Goal: Information Seeking & Learning: Learn about a topic

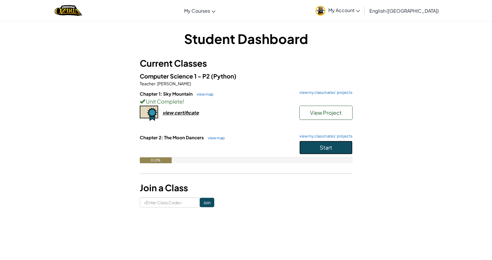
click at [304, 150] on button "Start" at bounding box center [325, 148] width 53 height 14
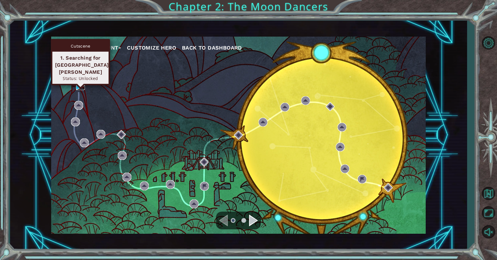
click at [82, 84] on img at bounding box center [80, 85] width 9 height 9
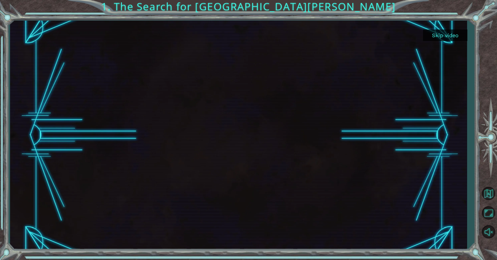
click at [453, 33] on button "Skip video" at bounding box center [445, 36] width 44 height 12
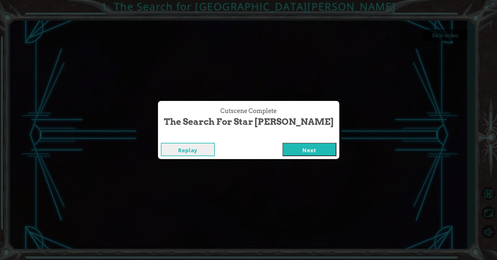
click at [282, 154] on button "Next" at bounding box center [309, 149] width 54 height 13
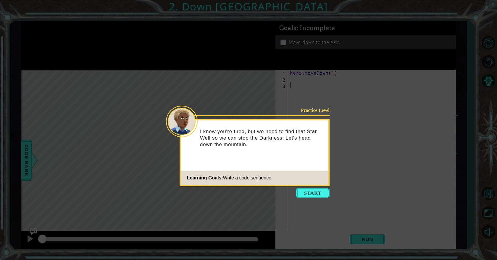
click at [307, 196] on button "Start" at bounding box center [313, 193] width 34 height 9
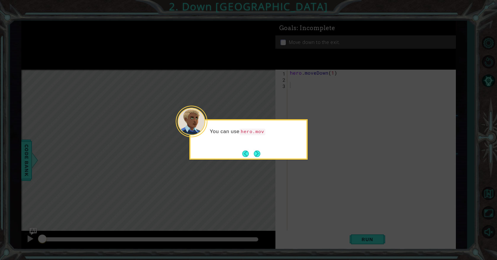
click at [261, 144] on div "You can use hero.mov" at bounding box center [248, 135] width 116 height 24
click at [257, 153] on button "Next" at bounding box center [257, 154] width 8 height 8
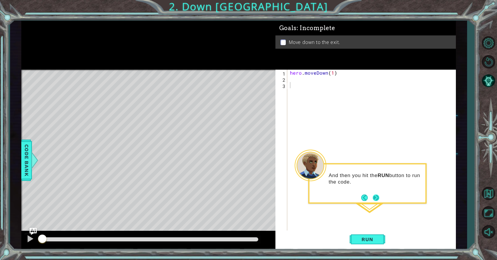
click at [377, 194] on footer at bounding box center [370, 198] width 18 height 9
click at [377, 199] on button "Next" at bounding box center [375, 197] width 11 height 11
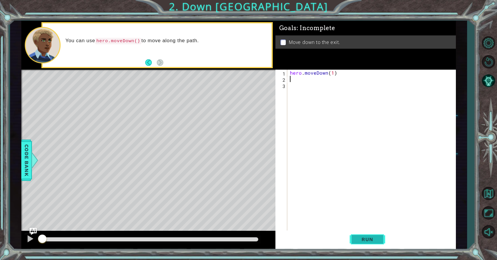
click at [361, 242] on span "Run" at bounding box center [366, 240] width 23 height 6
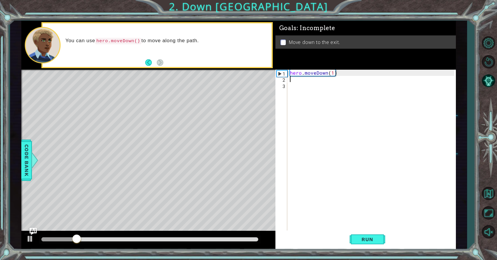
click at [333, 74] on div "hero . moveDown ( 1 )" at bounding box center [372, 157] width 168 height 174
type textarea "hero.moveDown(2)"
click at [366, 240] on span "Run" at bounding box center [366, 240] width 23 height 6
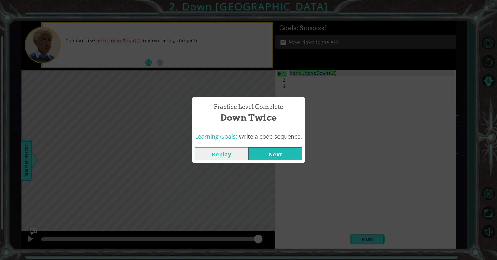
click at [269, 149] on button "Next" at bounding box center [275, 153] width 54 height 13
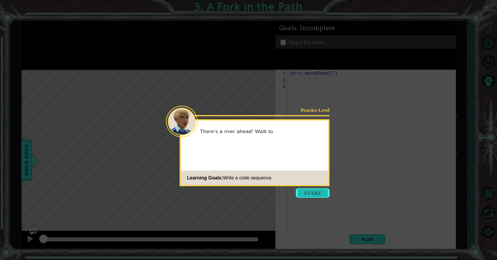
click at [302, 194] on button "Start" at bounding box center [313, 193] width 34 height 9
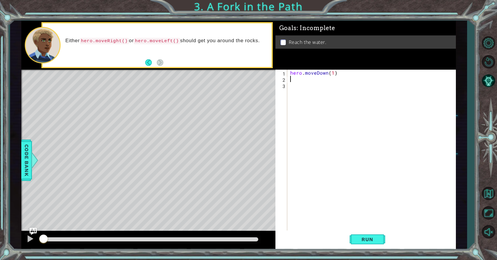
click at [302, 80] on div "hero . moveDown ( 1 )" at bounding box center [373, 157] width 168 height 174
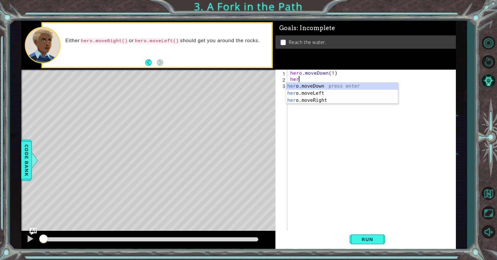
scroll to position [0, 0]
click at [308, 100] on div "hero .moveDown press enter hero .moveLeft press enter hero .moveRight press ent…" at bounding box center [342, 100] width 112 height 35
type textarea "hero.moveRight(1)"
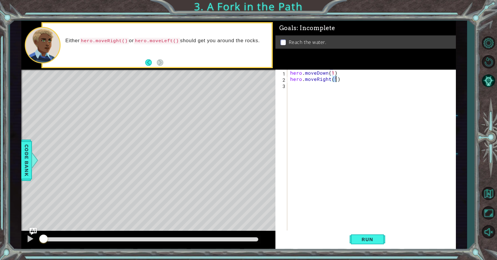
click at [321, 90] on div "hero . moveDown ( 1 ) hero . moveRight ( 1 )" at bounding box center [373, 157] width 168 height 174
click at [296, 83] on div "hero . moveDown ( 1 ) hero . moveRight ( 1 )" at bounding box center [373, 157] width 168 height 174
click at [369, 243] on button "Run" at bounding box center [366, 240] width 35 height 18
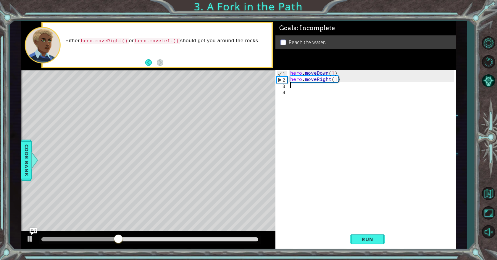
click at [314, 90] on div "hero . moveDown ( 1 ) hero . moveRight ( 1 )" at bounding box center [373, 157] width 168 height 174
click at [309, 89] on div "hero . moveDown ( 1 ) hero . moveRight ( 1 )" at bounding box center [373, 157] width 168 height 174
click at [304, 83] on div "hero . moveDown ( 1 ) hero . moveRight ( 1 )" at bounding box center [373, 157] width 168 height 174
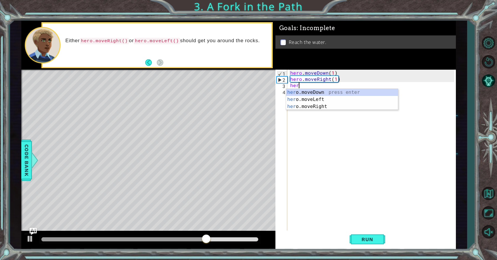
scroll to position [0, 0]
click at [338, 92] on div "hero .moveDown press enter hero .moveLeft press enter hero .moveRight press ent…" at bounding box center [342, 106] width 112 height 35
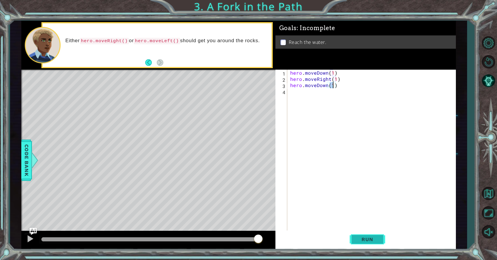
type textarea "hero.moveDown(1)"
click at [362, 237] on span "Run" at bounding box center [366, 240] width 23 height 6
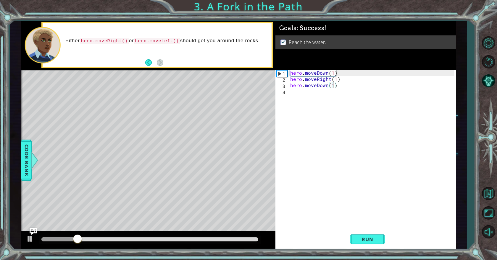
click at [250, 239] on div at bounding box center [149, 240] width 217 height 4
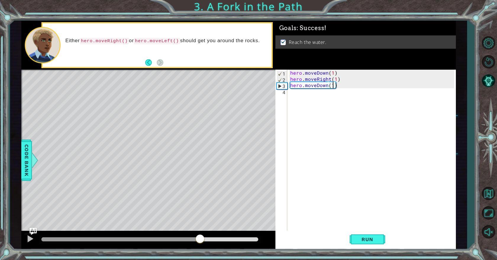
drag, startPoint x: 231, startPoint y: 238, endPoint x: 197, endPoint y: 239, distance: 33.7
click at [197, 239] on div at bounding box center [149, 240] width 217 height 4
click at [157, 239] on div at bounding box center [99, 240] width 116 height 4
click at [189, 241] on div at bounding box center [149, 240] width 217 height 4
drag, startPoint x: 198, startPoint y: 241, endPoint x: 206, endPoint y: 241, distance: 7.7
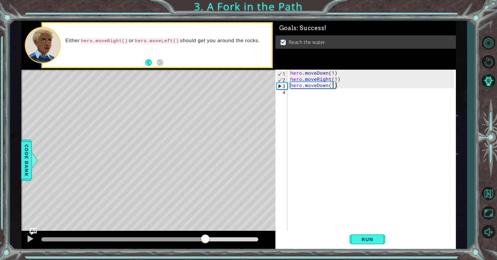
click at [206, 241] on div at bounding box center [149, 240] width 217 height 4
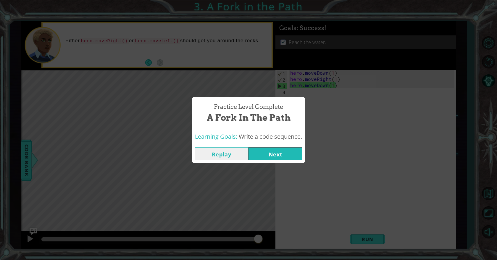
drag, startPoint x: 206, startPoint y: 241, endPoint x: 260, endPoint y: 243, distance: 53.8
click at [260, 243] on body "1 ההההההההההההההההההההההההההההההההההההההההההההההההההההההההההההההההההההההההההההה…" at bounding box center [248, 130] width 497 height 260
click at [277, 147] on button "Next" at bounding box center [275, 153] width 54 height 13
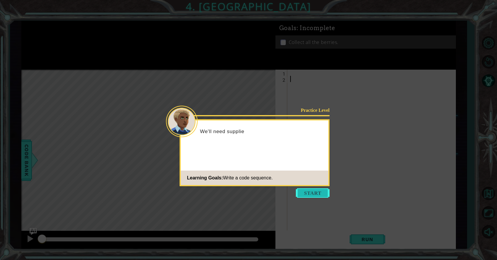
click at [308, 192] on button "Start" at bounding box center [313, 193] width 34 height 9
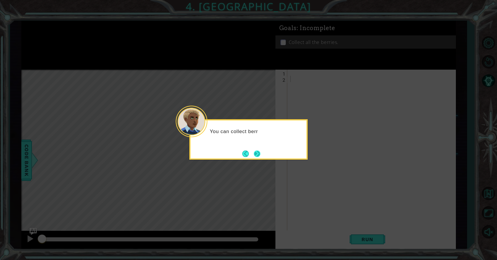
click at [254, 152] on button "Next" at bounding box center [256, 153] width 9 height 9
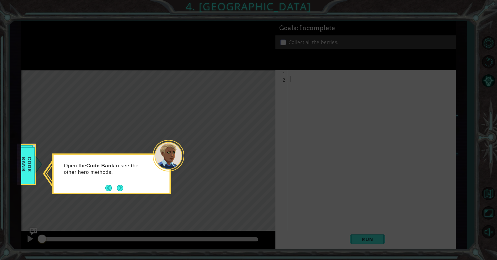
click at [38, 164] on icon at bounding box center [248, 130] width 497 height 260
click at [31, 164] on span "Code Bank" at bounding box center [26, 164] width 15 height 34
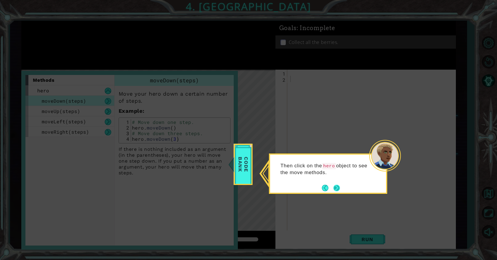
click at [339, 188] on button "Next" at bounding box center [336, 188] width 9 height 9
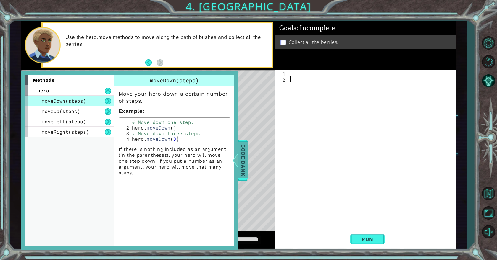
click at [239, 156] on div at bounding box center [234, 161] width 7 height 18
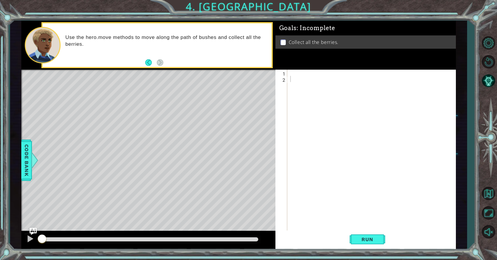
click at [294, 74] on div at bounding box center [373, 157] width 168 height 174
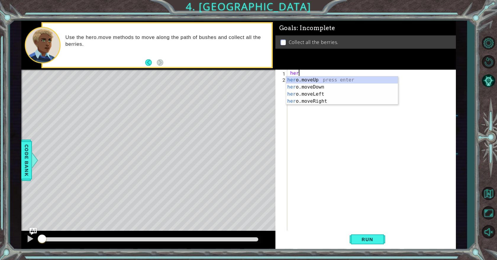
scroll to position [0, 0]
click at [319, 86] on div "hero .moveUp press enter hero .moveDown press enter hero .moveLeft press enter …" at bounding box center [342, 98] width 112 height 43
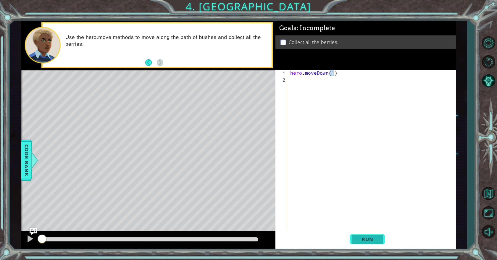
type textarea "hero.moveDown(1)"
click at [349, 239] on button "Run" at bounding box center [366, 240] width 35 height 18
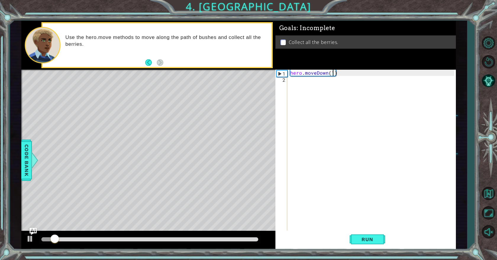
click at [302, 83] on div "hero . moveDown ( 1 )" at bounding box center [373, 157] width 168 height 174
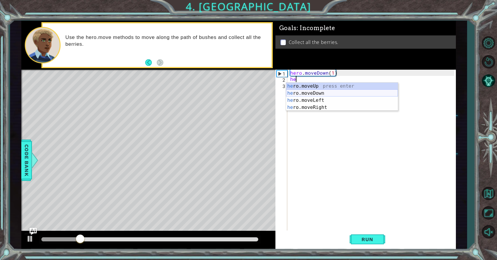
click at [316, 95] on div "he ro.moveUp press enter he ro.moveDown press enter he ro.moveLeft press enter …" at bounding box center [342, 104] width 112 height 43
type textarea "hero.moveDown(1)"
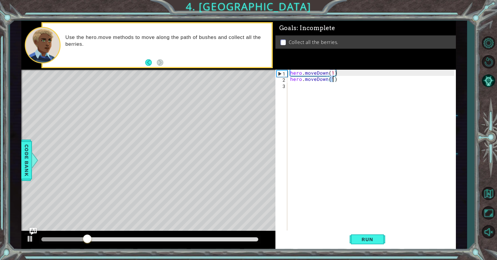
click at [307, 90] on div "hero . moveDown ( 1 ) hero . moveDown ( 1 )" at bounding box center [373, 157] width 168 height 174
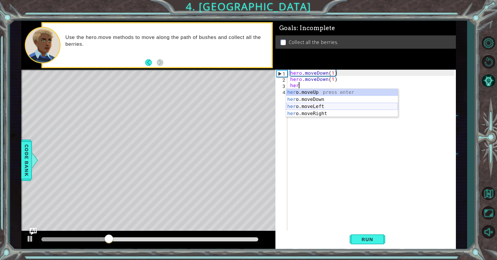
click at [312, 106] on div "her o.moveUp press enter her o.moveDown press enter her o.moveLeft press enter …" at bounding box center [342, 110] width 112 height 43
type textarea "hero.moveLeft(1)"
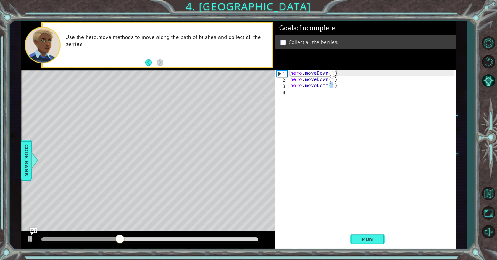
click at [307, 96] on div "hero . moveDown ( 1 ) hero . moveDown ( 1 ) hero . moveLeft ( 1 )" at bounding box center [373, 157] width 168 height 174
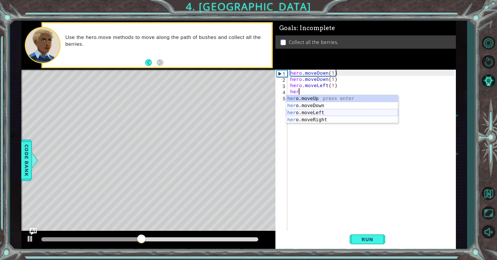
click at [315, 111] on div "her o.moveUp press enter her o.moveDown press enter her o.moveLeft press enter …" at bounding box center [342, 116] width 112 height 43
type textarea "hero.moveLeft(1)"
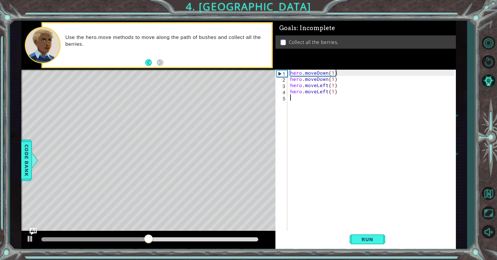
click at [306, 101] on div "hero . moveDown ( 1 ) hero . moveDown ( 1 ) hero . moveLeft ( 1 ) hero . moveLe…" at bounding box center [373, 157] width 168 height 174
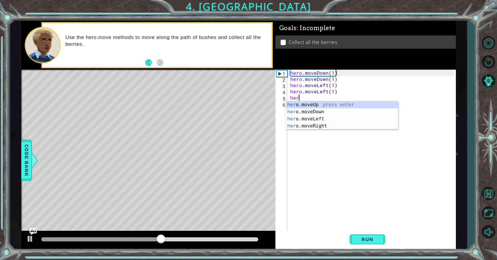
scroll to position [0, 0]
click at [306, 105] on div "hero .moveUp press enter hero .moveDown press enter hero .moveLeft press enter …" at bounding box center [342, 122] width 112 height 43
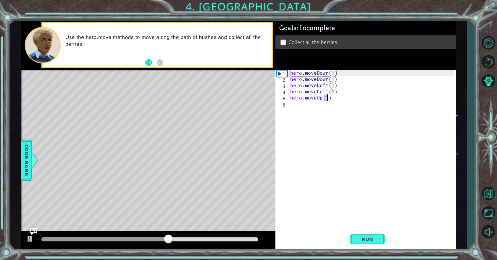
type textarea "hero.moveUp(1)"
click at [306, 105] on div "hero . moveDown ( 1 ) hero . moveDown ( 1 ) hero . moveLeft ( 1 ) hero . moveLe…" at bounding box center [373, 157] width 168 height 174
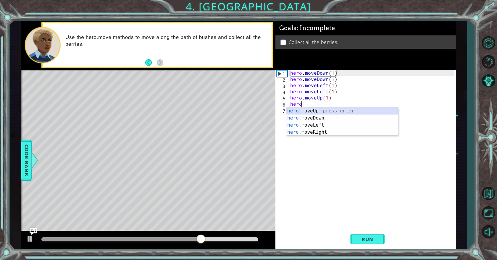
click at [317, 112] on div "hero .moveUp press enter hero .moveDown press enter hero .moveLeft press enter …" at bounding box center [342, 129] width 112 height 43
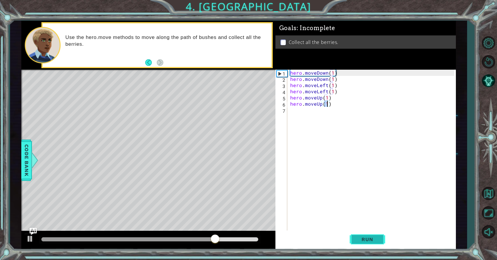
type textarea "hero.moveUp(1)"
click at [372, 239] on span "Run" at bounding box center [366, 240] width 23 height 6
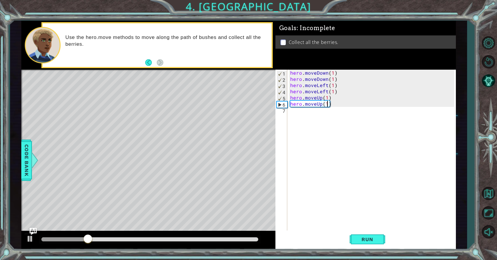
click at [309, 111] on div "hero . moveDown ( 1 ) hero . moveDown ( 1 ) hero . moveLeft ( 1 ) hero . moveLe…" at bounding box center [373, 157] width 168 height 174
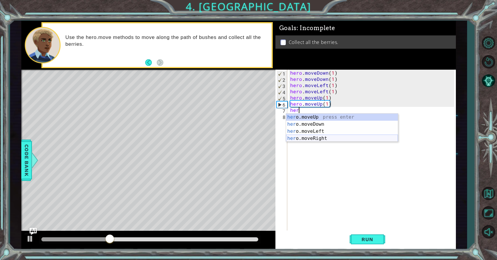
click at [333, 138] on div "her o.moveUp press enter her o.moveDown press enter her o.moveLeft press enter …" at bounding box center [342, 135] width 112 height 43
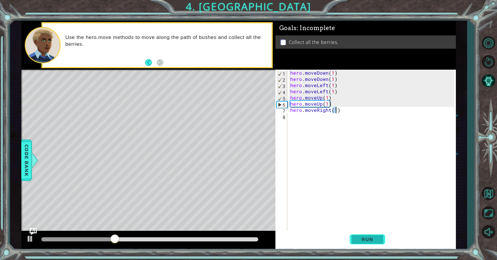
type textarea "hero.moveRight(1)"
drag, startPoint x: 364, startPoint y: 239, endPoint x: 359, endPoint y: 239, distance: 4.7
click at [363, 239] on span "Run" at bounding box center [366, 240] width 23 height 6
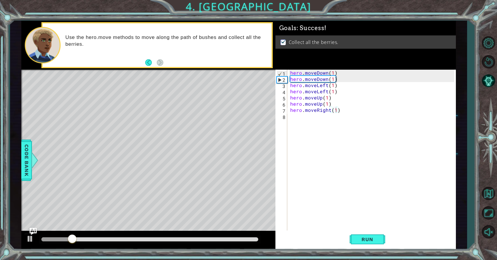
drag, startPoint x: 227, startPoint y: 243, endPoint x: 253, endPoint y: 242, distance: 25.4
click at [256, 243] on div at bounding box center [149, 240] width 221 height 8
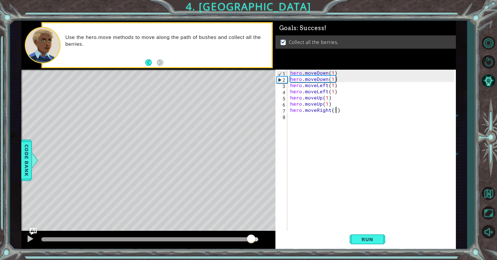
drag, startPoint x: 250, startPoint y: 238, endPoint x: 293, endPoint y: 237, distance: 42.3
click at [290, 237] on div "1 ההההההההההההההההההההההההההההההההההההההההההההההההההההההההההההההההההההההההההההה…" at bounding box center [238, 135] width 434 height 229
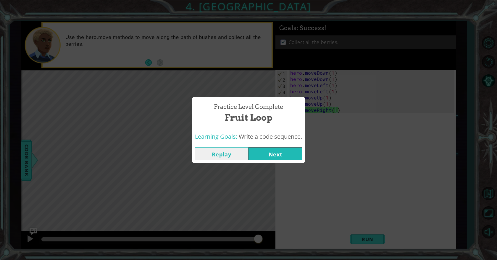
click at [276, 157] on button "Next" at bounding box center [275, 153] width 54 height 13
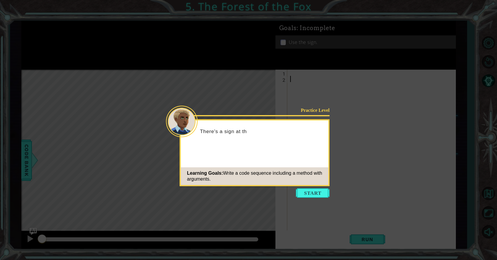
click at [312, 200] on icon at bounding box center [248, 130] width 497 height 260
click at [313, 195] on button "Start" at bounding box center [313, 193] width 34 height 9
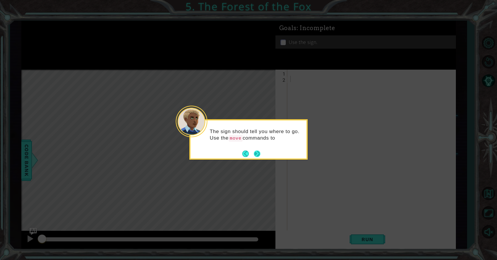
click at [257, 154] on button "Next" at bounding box center [256, 153] width 9 height 9
click at [254, 157] on button "Next" at bounding box center [256, 153] width 7 height 7
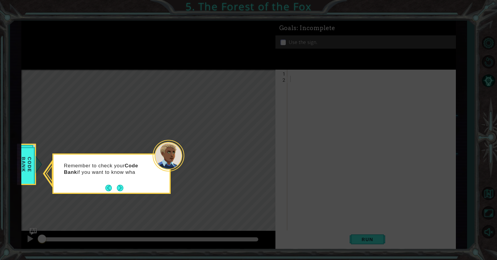
click at [125, 184] on div "Remember to check your Code Bank if you want to know wha" at bounding box center [112, 172] width 116 height 30
drag, startPoint x: 125, startPoint y: 184, endPoint x: 115, endPoint y: 185, distance: 9.8
click at [121, 185] on div "Remember to check your Code Bank if you want to know what methods to use." at bounding box center [112, 174] width 116 height 39
click at [116, 186] on button "Back" at bounding box center [111, 188] width 12 height 7
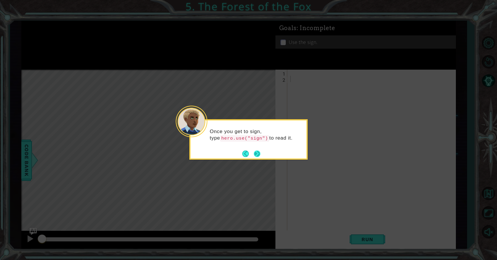
click at [255, 151] on button "Next" at bounding box center [257, 153] width 7 height 7
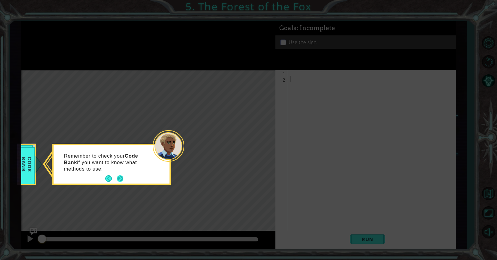
click at [123, 182] on button "Next" at bounding box center [120, 179] width 10 height 10
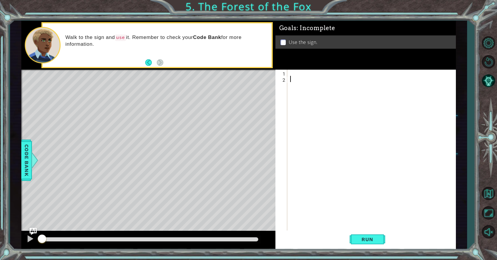
click at [312, 76] on div at bounding box center [373, 157] width 168 height 174
click at [305, 74] on div at bounding box center [373, 157] width 168 height 174
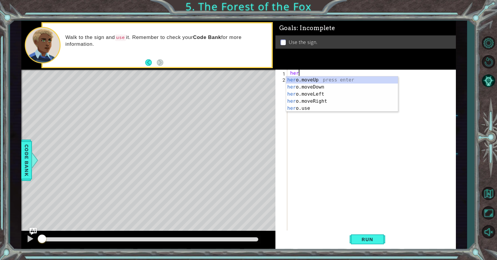
scroll to position [0, 0]
click at [321, 93] on div "hero .moveUp press enter hero .moveDown press enter hero .moveLeft press enter …" at bounding box center [342, 102] width 112 height 50
type textarea "hero.moveLeft(1)"
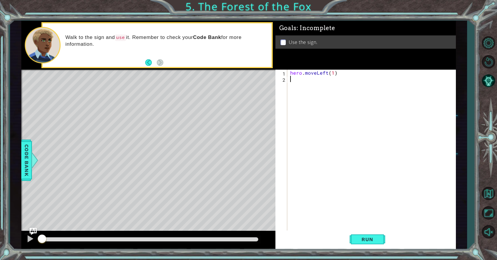
click at [305, 81] on div "hero . moveLeft ( 1 )" at bounding box center [373, 157] width 168 height 174
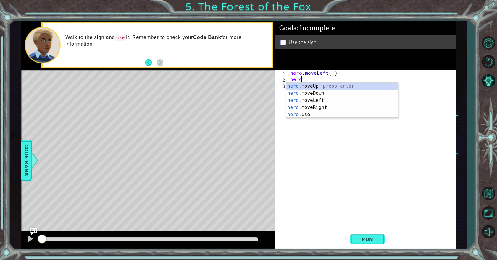
click at [325, 75] on div "hero . moveLeft ( 1 ) hero" at bounding box center [373, 157] width 168 height 174
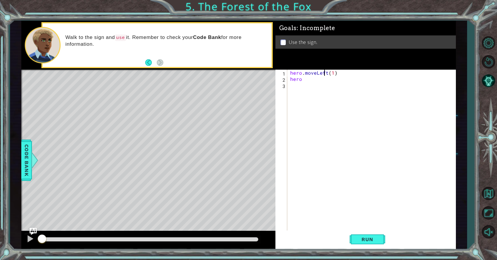
click at [323, 75] on div "hero . moveLeft ( 1 ) hero" at bounding box center [373, 157] width 168 height 174
click at [318, 72] on div "hero . moveLeft ( 1 ) hero" at bounding box center [373, 157] width 168 height 174
drag, startPoint x: 340, startPoint y: 72, endPoint x: 301, endPoint y: 75, distance: 39.1
click at [301, 75] on div "hero . moveLeft ( 1 ) hero" at bounding box center [373, 157] width 168 height 174
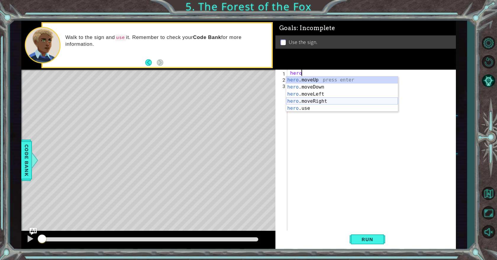
click at [318, 99] on div "hero .moveUp press enter hero .moveDown press enter hero .moveLeft press enter …" at bounding box center [342, 102] width 112 height 50
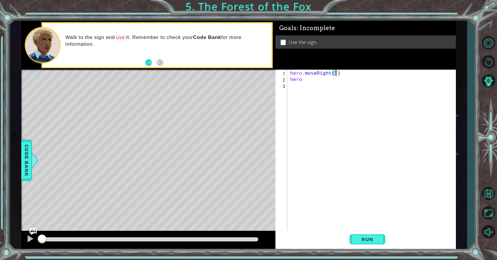
click at [308, 78] on div "hero . moveRight ( 1 ) hero" at bounding box center [373, 157] width 168 height 174
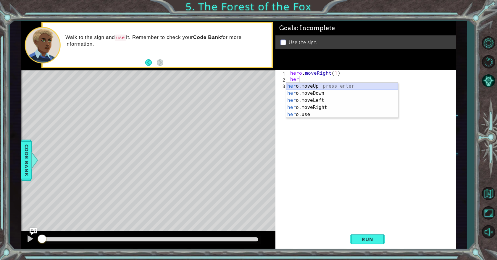
click at [311, 86] on div "her o.moveUp press enter her o.moveDown press enter her o.moveLeft press enter …" at bounding box center [342, 108] width 112 height 50
type textarea "hero.moveUp(1)"
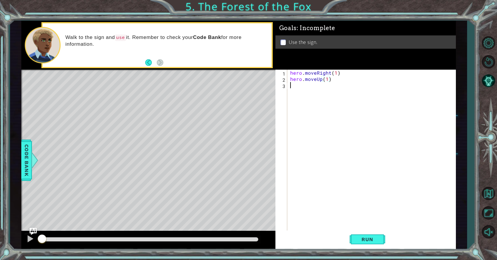
click at [305, 89] on div "hero . moveRight ( 1 ) hero . moveUp ( 1 )" at bounding box center [373, 157] width 168 height 174
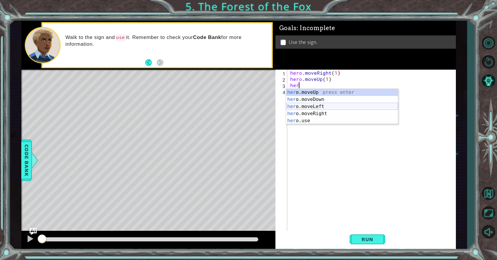
click at [316, 105] on div "her o.moveUp press enter her o.moveDown press enter her o.moveLeft press enter …" at bounding box center [342, 114] width 112 height 50
type textarea "hero.moveLeft(1)"
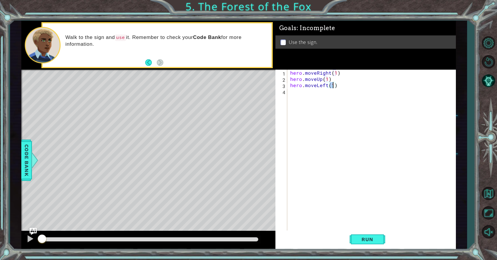
click at [307, 95] on div "hero . moveRight ( 1 ) hero . moveUp ( 1 ) hero . moveLeft ( 1 )" at bounding box center [373, 157] width 168 height 174
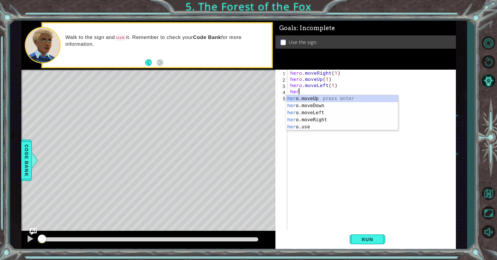
scroll to position [0, 0]
click at [309, 98] on div "hero .moveUp press enter hero .moveDown press enter hero .moveLeft press enter …" at bounding box center [342, 120] width 112 height 50
type textarea "hero.moveUp(1)"
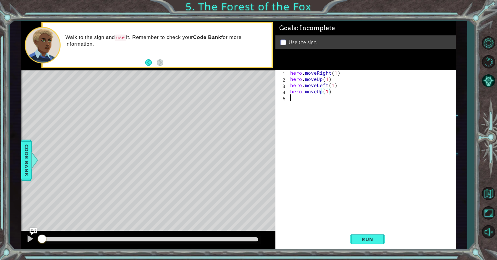
click at [305, 98] on div "hero . moveRight ( 1 ) hero . moveUp ( 1 ) hero . moveLeft ( 1 ) hero . moveUp …" at bounding box center [373, 157] width 168 height 174
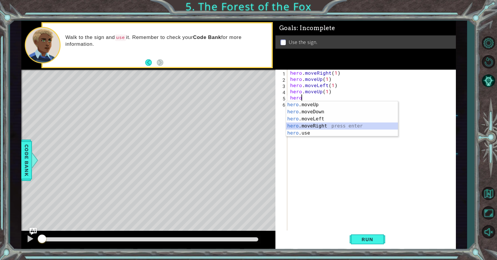
click at [313, 124] on div "hero .moveUp press enter hero .moveDown press enter hero .moveLeft press enter …" at bounding box center [342, 126] width 112 height 50
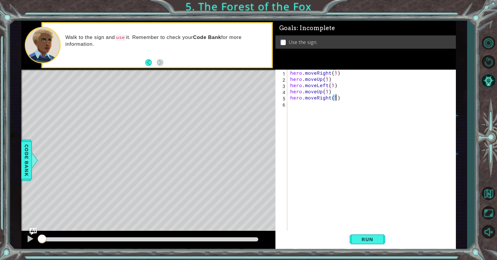
type textarea "hero.moveRight(2)"
click at [324, 106] on div "hero . moveRight ( 1 ) hero . moveUp ( 1 ) hero . moveLeft ( 1 ) hero . moveUp …" at bounding box center [373, 157] width 168 height 174
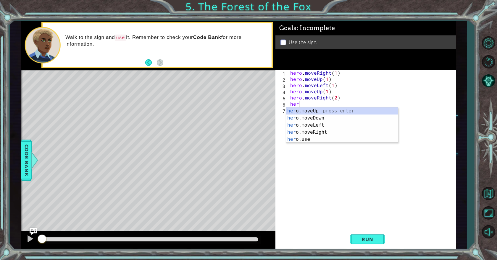
scroll to position [0, 0]
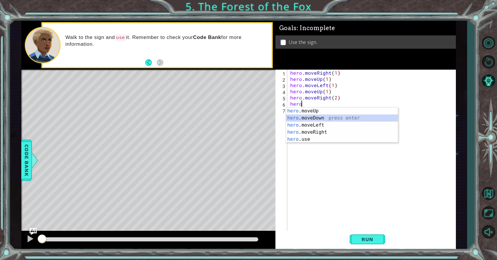
click at [320, 117] on div "hero .moveUp press enter hero .moveDown press enter hero .moveLeft press enter …" at bounding box center [342, 133] width 112 height 50
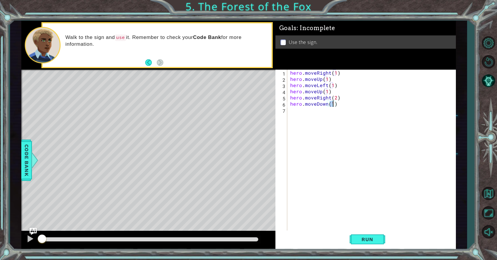
click at [312, 112] on div "hero . moveRight ( 1 ) hero . moveUp ( 1 ) hero . moveLeft ( 1 ) hero . moveUp …" at bounding box center [373, 157] width 168 height 174
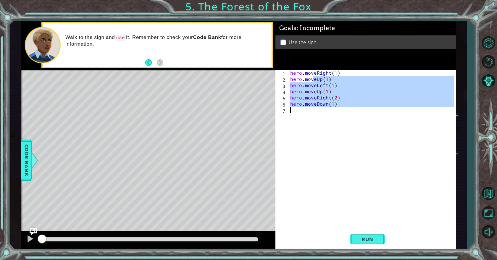
type textarea "hero.moveDown(1)"
click at [302, 115] on div "hero . moveRight ( 1 ) hero . moveUp ( 1 ) hero . moveLeft ( 1 ) hero . moveUp …" at bounding box center [371, 150] width 165 height 161
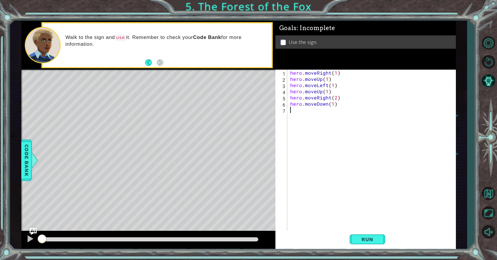
scroll to position [0, 0]
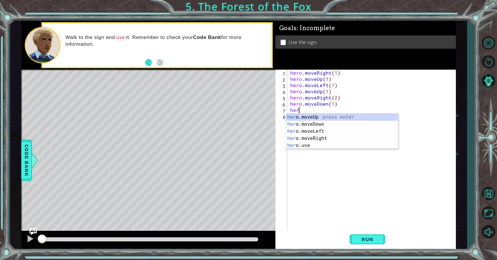
click at [313, 149] on body "1 ההההההההההההההההההההההההההההההההההההההההההההההההההההההההההההההההההההההההההההה…" at bounding box center [248, 130] width 497 height 260
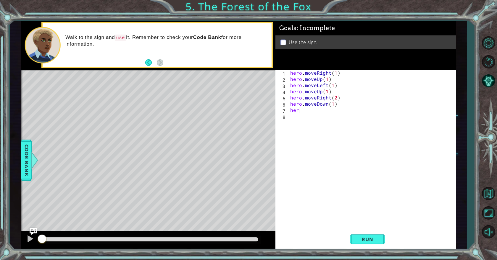
click at [304, 110] on div "hero . moveRight ( 1 ) hero . moveUp ( 1 ) hero . moveLeft ( 1 ) hero . moveUp …" at bounding box center [373, 157] width 168 height 174
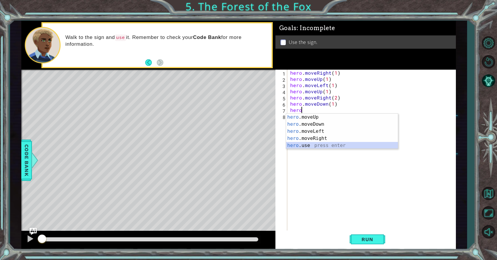
click at [310, 145] on div "hero .moveUp press enter hero .moveDown press enter hero .moveLeft press enter …" at bounding box center [342, 139] width 112 height 50
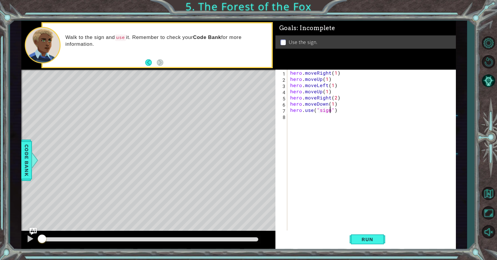
scroll to position [0, 2]
type textarea "hero.use("sign")"
click at [361, 237] on span "Run" at bounding box center [366, 240] width 23 height 6
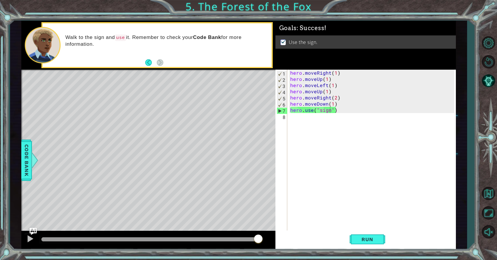
drag, startPoint x: 239, startPoint y: 239, endPoint x: 310, endPoint y: 245, distance: 71.8
click at [310, 245] on body "1 ההההההההההההההההההההההההההההההההההההההההההההההההההההההההההההההההההההההההההההה…" at bounding box center [248, 130] width 497 height 260
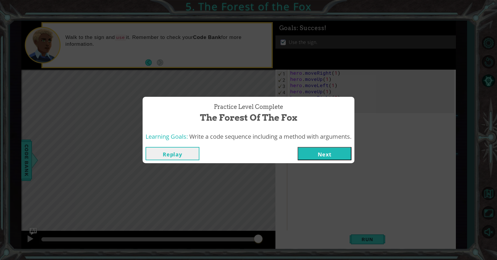
click at [329, 152] on button "Next" at bounding box center [324, 153] width 54 height 13
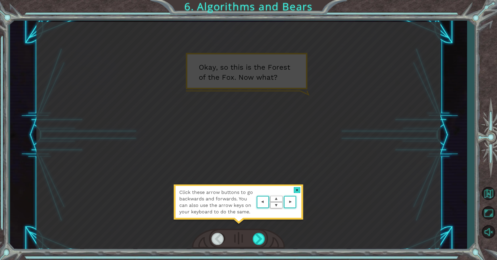
click at [297, 202] on area at bounding box center [297, 202] width 0 height 0
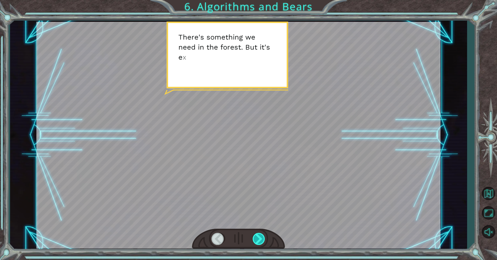
click at [261, 238] on div at bounding box center [258, 239] width 13 height 12
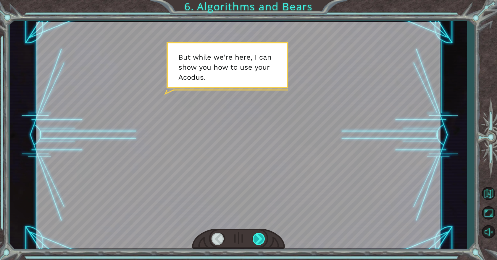
click at [261, 238] on div at bounding box center [258, 239] width 13 height 12
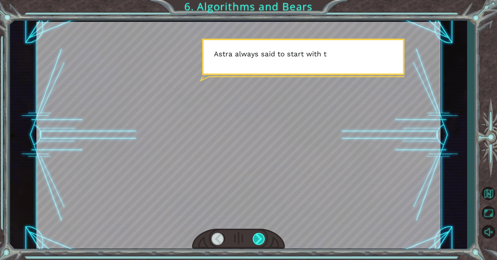
click at [261, 238] on div at bounding box center [258, 239] width 13 height 12
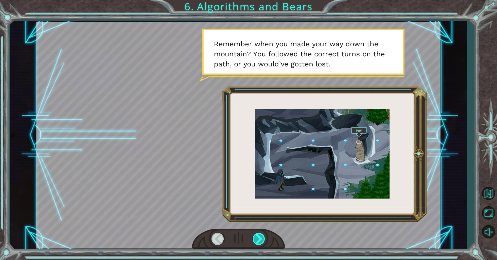
click at [261, 238] on div at bounding box center [258, 239] width 13 height 12
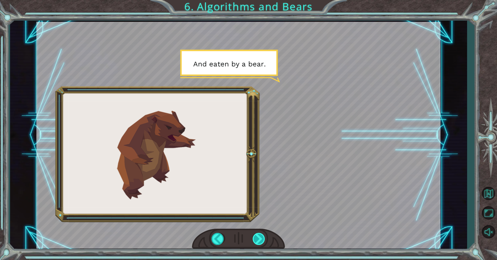
click at [261, 238] on div at bounding box center [258, 239] width 13 height 12
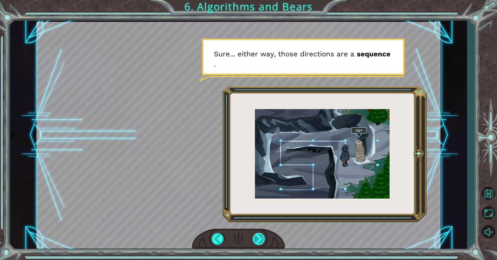
click at [261, 238] on div at bounding box center [258, 239] width 13 height 12
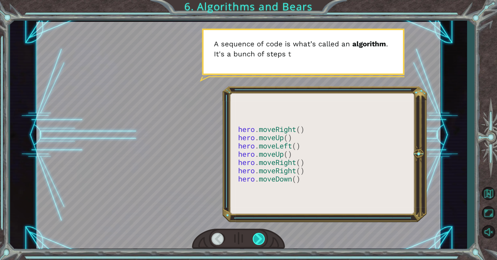
click at [261, 238] on div at bounding box center [258, 239] width 13 height 12
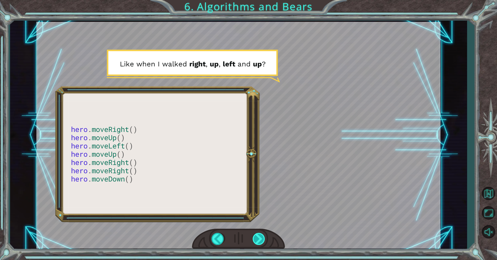
click at [264, 241] on div at bounding box center [258, 239] width 13 height 12
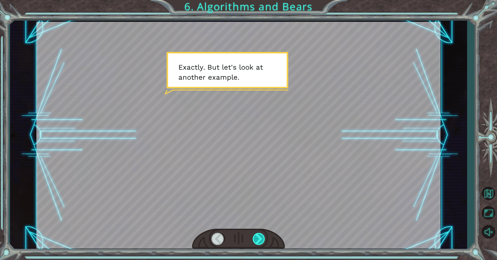
click at [264, 241] on div at bounding box center [258, 239] width 13 height 12
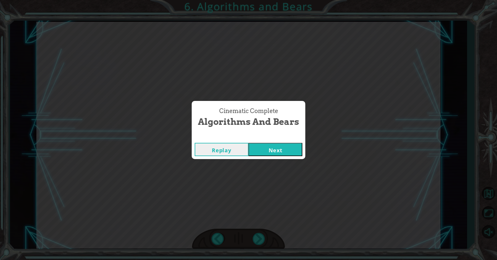
click at [276, 141] on div "Replay Next" at bounding box center [249, 149] width 114 height 19
click at [273, 148] on button "Next" at bounding box center [275, 149] width 54 height 13
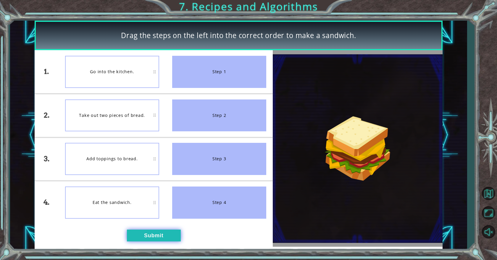
click at [149, 234] on button "Submit" at bounding box center [154, 236] width 54 height 12
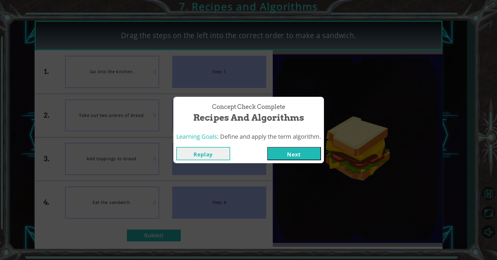
click at [286, 158] on button "Next" at bounding box center [294, 153] width 54 height 13
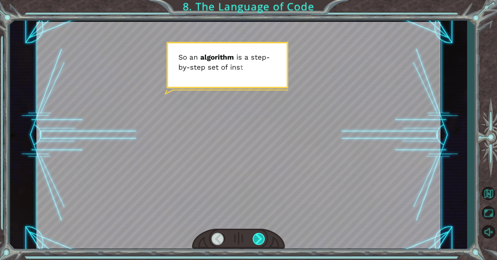
click at [252, 234] on div at bounding box center [258, 239] width 13 height 12
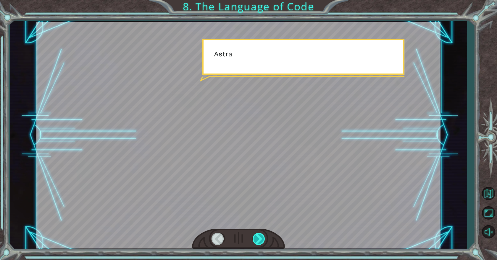
click at [252, 234] on div at bounding box center [258, 239] width 13 height 12
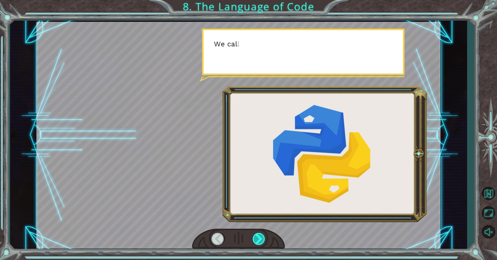
click at [252, 234] on div at bounding box center [258, 239] width 13 height 12
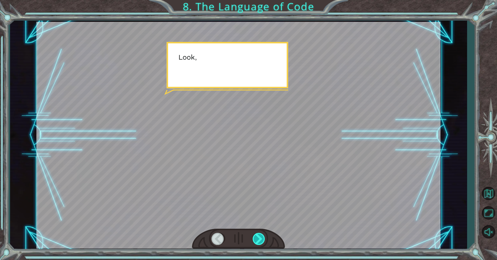
click at [252, 234] on div at bounding box center [258, 239] width 13 height 12
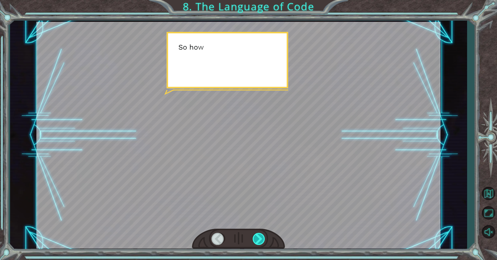
click at [252, 234] on div at bounding box center [258, 239] width 13 height 12
click at [252, 0] on div "S o a n a l g o r i t h m i s a s t e p - b y - s t e p s e t o f i n s t r u c…" at bounding box center [248, 0] width 497 height 0
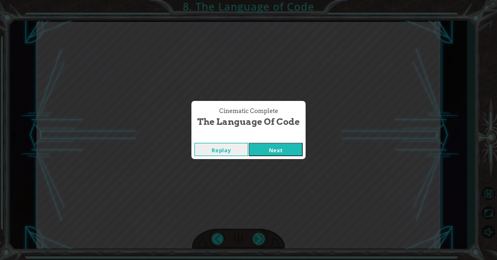
click at [252, 234] on div "Cinematic Complete The Language of Code Replay Next" at bounding box center [248, 130] width 497 height 260
click at [275, 150] on button "Next" at bounding box center [276, 149] width 54 height 13
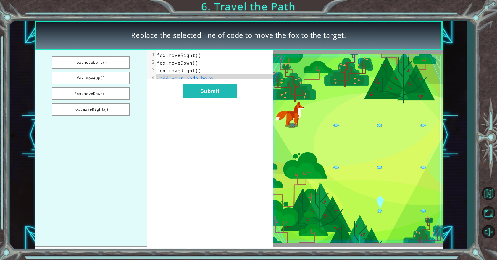
click at [196, 55] on span "fox.moveRight()" at bounding box center [179, 55] width 44 height 6
drag, startPoint x: 108, startPoint y: 109, endPoint x: 116, endPoint y: 72, distance: 38.2
click at [116, 72] on ul "fox.moveLeft() fox.moveUp() fox.moveDown() fox.moveRight()" at bounding box center [91, 148] width 112 height 197
click at [199, 54] on span "fox.moveRight()" at bounding box center [179, 55] width 44 height 6
click at [111, 110] on button "fox.moveRight()" at bounding box center [91, 109] width 78 height 13
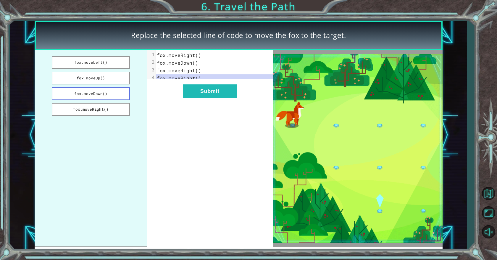
click at [112, 95] on button "fox.moveDown()" at bounding box center [91, 93] width 78 height 13
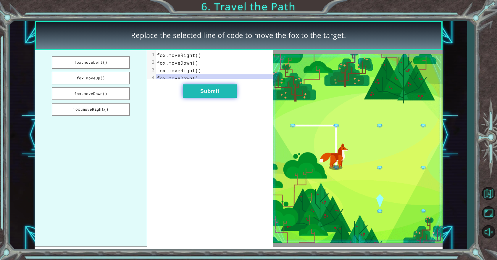
click at [228, 96] on button "Submit" at bounding box center [210, 91] width 54 height 13
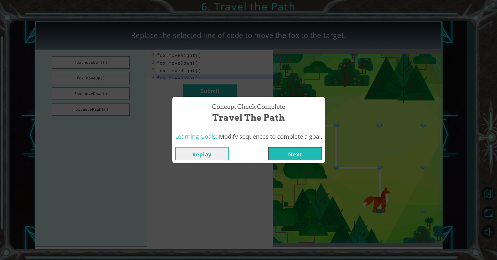
click at [283, 151] on button "Next" at bounding box center [295, 153] width 54 height 13
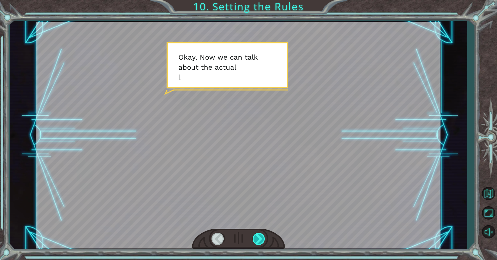
click at [254, 238] on div at bounding box center [258, 239] width 13 height 12
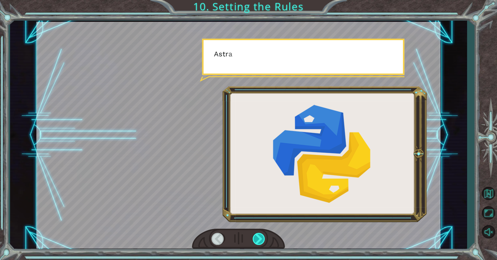
click at [257, 238] on div at bounding box center [258, 239] width 13 height 12
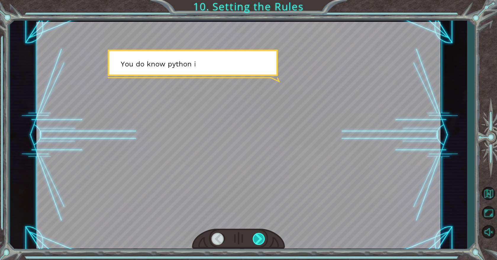
click at [258, 241] on div at bounding box center [258, 239] width 13 height 12
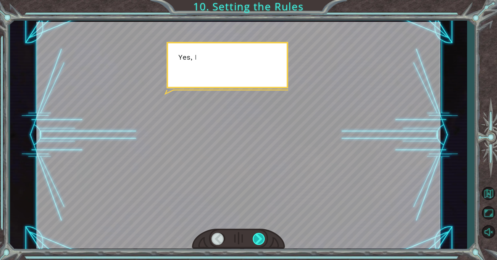
click at [258, 241] on div at bounding box center [258, 239] width 13 height 12
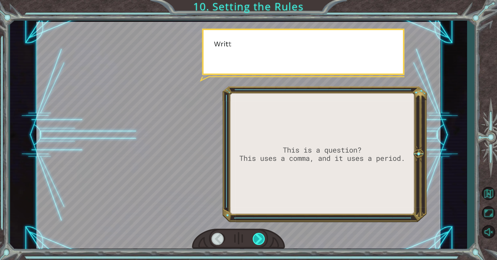
click at [258, 241] on div at bounding box center [258, 239] width 13 height 12
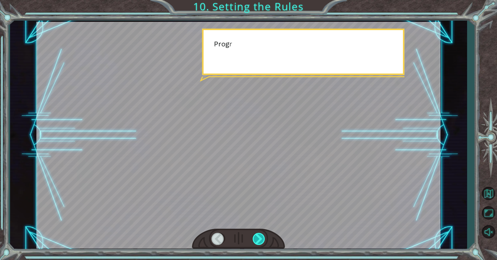
click at [258, 241] on div at bounding box center [258, 239] width 13 height 12
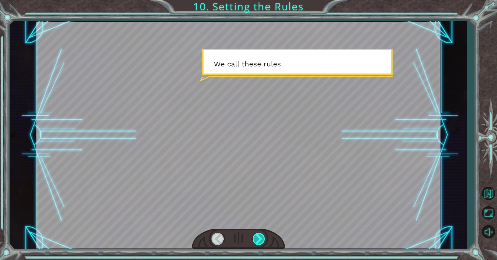
click at [258, 241] on div at bounding box center [258, 239] width 13 height 12
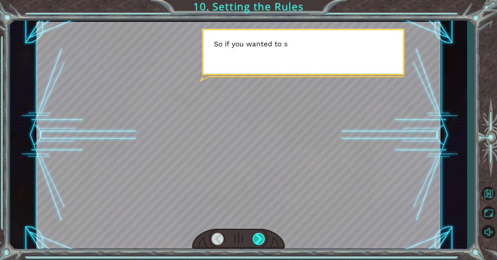
click at [258, 241] on div at bounding box center [258, 239] width 13 height 12
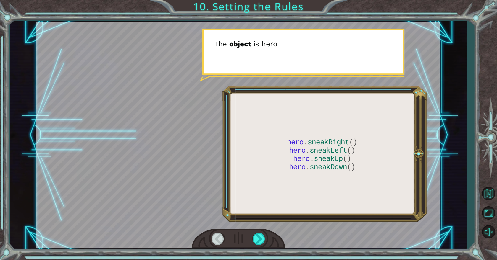
click at [214, 240] on div at bounding box center [217, 239] width 13 height 12
click at [215, 240] on div at bounding box center [217, 239] width 13 height 12
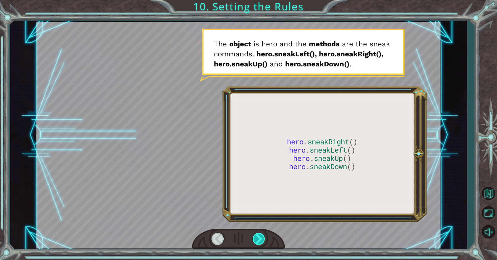
click at [259, 239] on div at bounding box center [258, 239] width 13 height 12
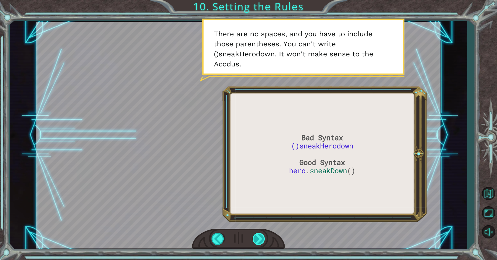
click at [257, 233] on div at bounding box center [258, 239] width 13 height 12
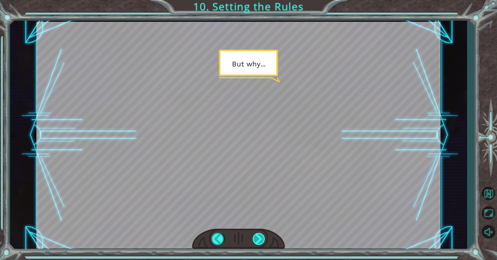
click at [257, 233] on div at bounding box center [258, 239] width 13 height 12
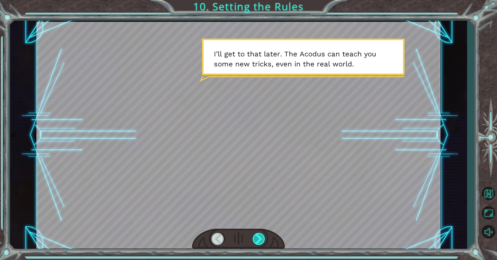
click at [257, 233] on div at bounding box center [258, 239] width 13 height 12
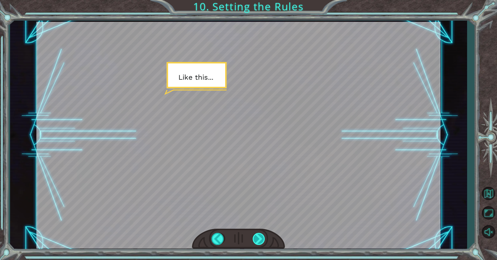
click at [257, 233] on div at bounding box center [258, 239] width 13 height 12
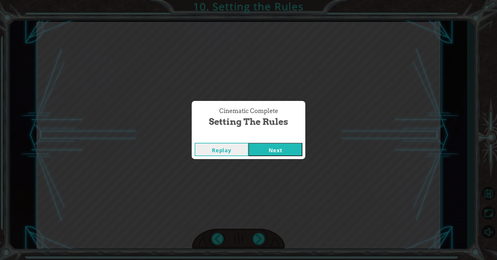
click at [270, 146] on button "Next" at bounding box center [275, 149] width 54 height 13
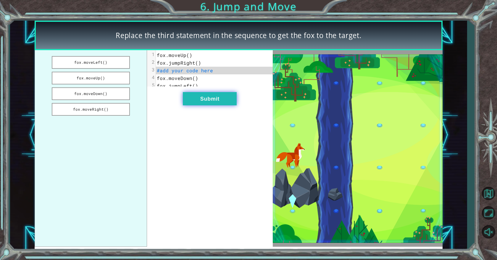
click at [197, 102] on button "Submit" at bounding box center [210, 98] width 54 height 13
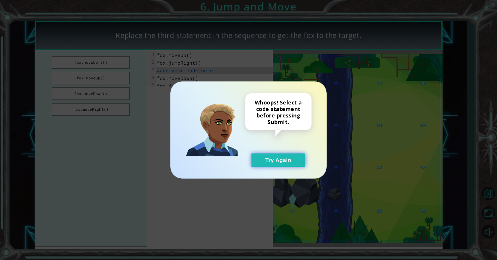
click at [284, 162] on button "Try Again" at bounding box center [278, 160] width 54 height 13
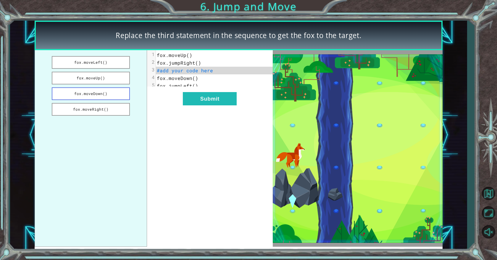
click at [118, 94] on button "fox.moveDown()" at bounding box center [91, 93] width 78 height 13
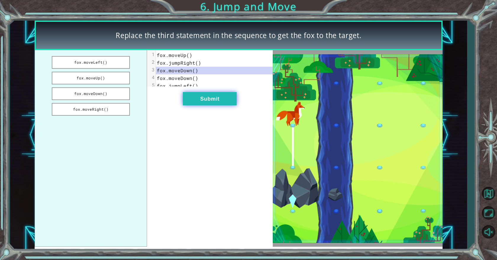
click at [234, 103] on button "Submit" at bounding box center [210, 98] width 54 height 13
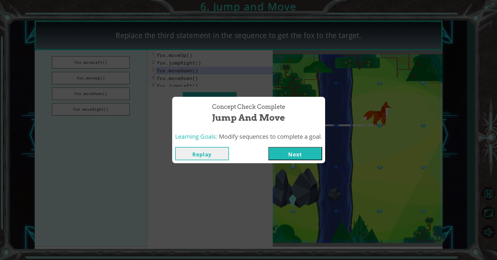
click at [301, 151] on button "Next" at bounding box center [295, 153] width 54 height 13
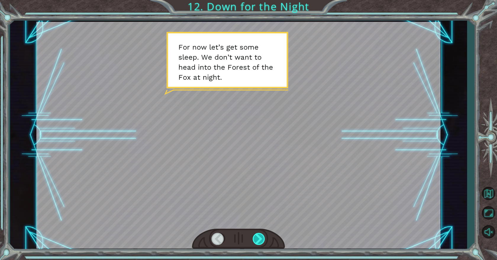
click at [258, 237] on div at bounding box center [258, 239] width 13 height 12
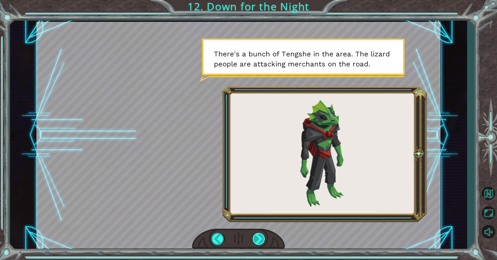
click at [263, 236] on div at bounding box center [258, 239] width 13 height 12
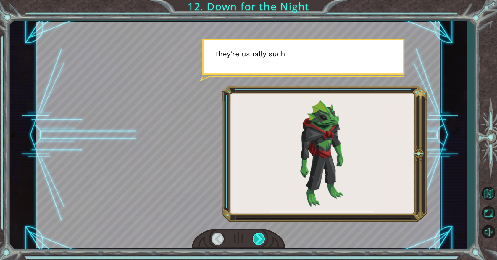
click at [264, 236] on div at bounding box center [258, 239] width 13 height 12
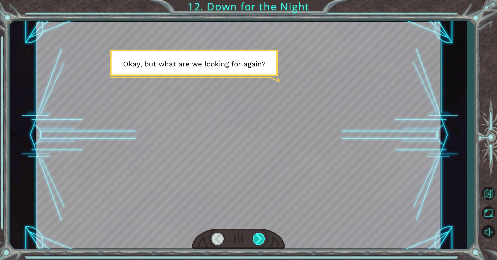
drag, startPoint x: 264, startPoint y: 236, endPoint x: 260, endPoint y: 236, distance: 3.3
click at [260, 236] on div at bounding box center [258, 239] width 13 height 12
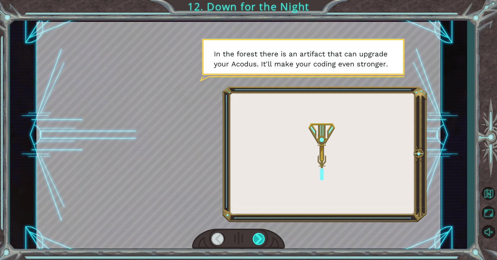
click at [260, 236] on div at bounding box center [258, 239] width 13 height 12
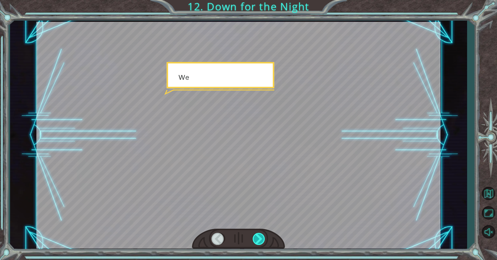
click at [260, 236] on div at bounding box center [258, 239] width 13 height 12
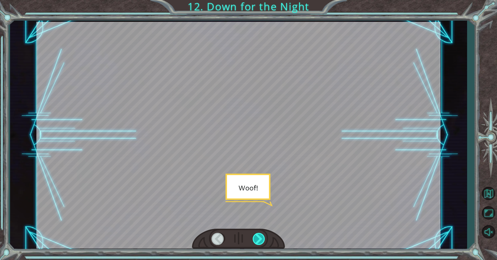
click at [260, 236] on div at bounding box center [258, 239] width 13 height 12
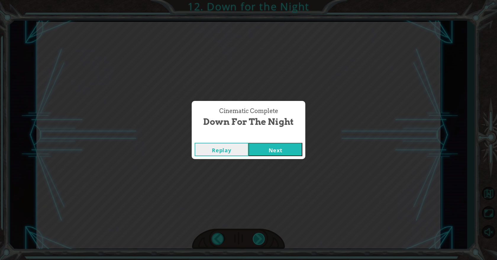
click at [260, 236] on div "Cinematic Complete Down for the Night Replay Next" at bounding box center [248, 130] width 497 height 260
click at [273, 151] on button "Next" at bounding box center [275, 149] width 54 height 13
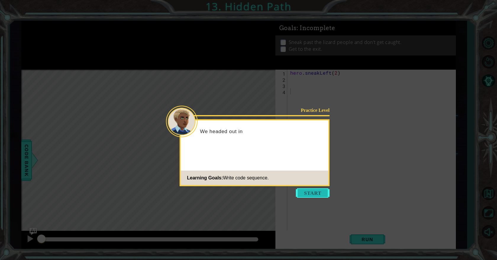
click at [319, 193] on button "Start" at bounding box center [313, 193] width 34 height 9
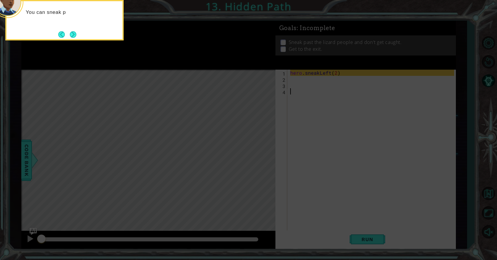
click at [181, 146] on icon at bounding box center [248, 39] width 497 height 443
click at [78, 31] on div "You can sneak past the [PERSON_NAME] by using the her" at bounding box center [65, 19] width 116 height 30
click at [70, 35] on button "Next" at bounding box center [73, 34] width 7 height 7
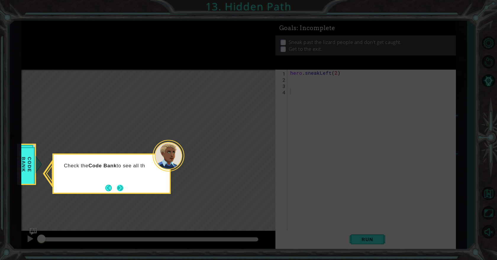
click at [116, 187] on button "Next" at bounding box center [120, 188] width 11 height 11
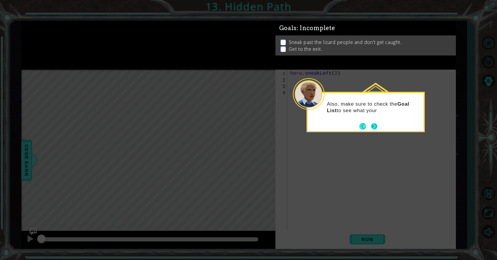
click at [375, 128] on button "Next" at bounding box center [374, 126] width 11 height 11
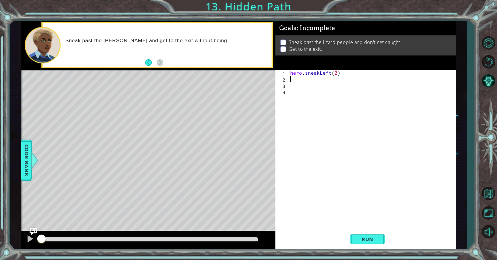
click at [326, 79] on div "hero . sneakLeft ( 2 )" at bounding box center [373, 157] width 168 height 174
click at [364, 240] on span "Run" at bounding box center [366, 240] width 23 height 6
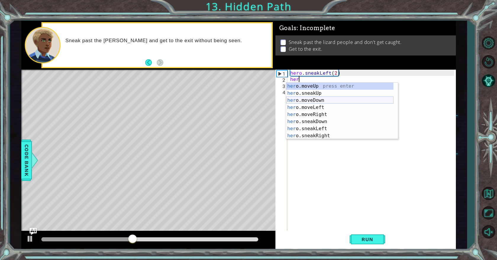
scroll to position [0, 0]
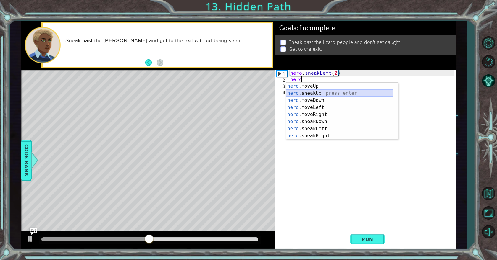
click at [318, 94] on div "hero .moveUp press enter hero .sneakUp press enter hero .moveDown press enter h…" at bounding box center [339, 118] width 107 height 71
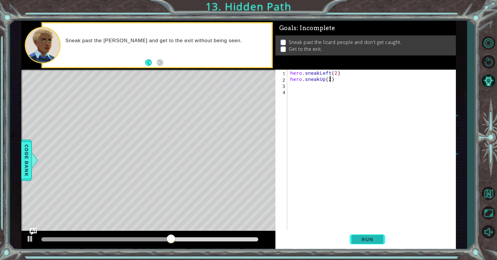
scroll to position [0, 2]
type textarea "hero.sneakUp(2)"
click at [350, 240] on button "Run" at bounding box center [366, 240] width 35 height 18
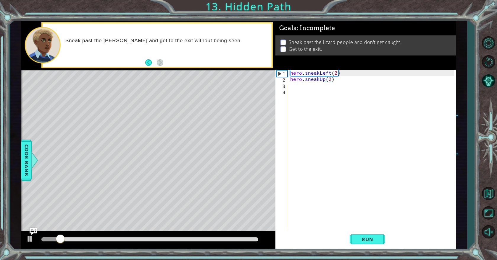
drag, startPoint x: 236, startPoint y: 237, endPoint x: 237, endPoint y: 247, distance: 10.7
click at [255, 240] on div at bounding box center [149, 240] width 221 height 8
drag, startPoint x: 269, startPoint y: 239, endPoint x: 300, endPoint y: 243, distance: 31.1
click at [297, 243] on div "1 ההההההההההההההההההההההההההההההההההההההההההההההההההההההההההההההההההההההההההההה…" at bounding box center [238, 135] width 434 height 229
click at [249, 240] on div at bounding box center [149, 240] width 217 height 4
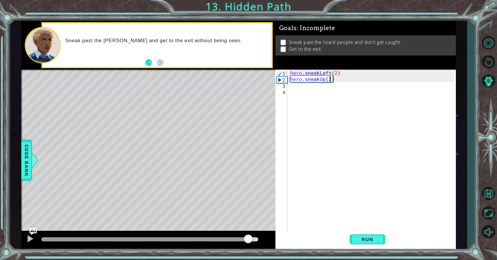
click at [310, 90] on div "hero . sneakLeft ( 2 ) hero . sneakUp ( 2 )" at bounding box center [373, 157] width 168 height 174
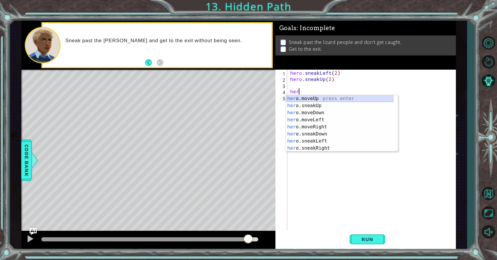
scroll to position [0, 0]
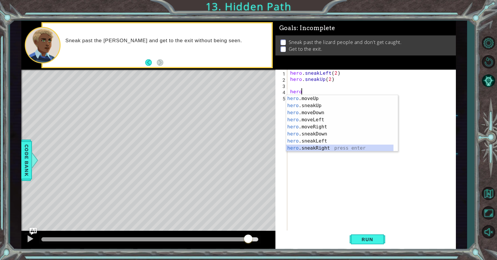
click at [319, 148] on div "hero .moveUp press enter hero .sneakUp press enter hero .moveDown press enter h…" at bounding box center [339, 130] width 107 height 71
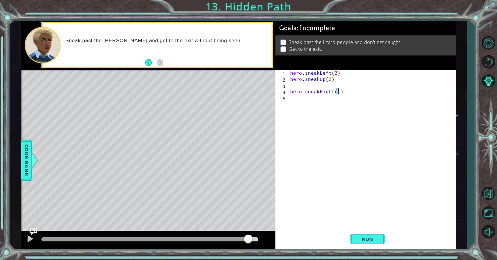
scroll to position [0, 3]
type textarea "hero.sneakRight(2)"
click at [359, 241] on span "Run" at bounding box center [366, 240] width 23 height 6
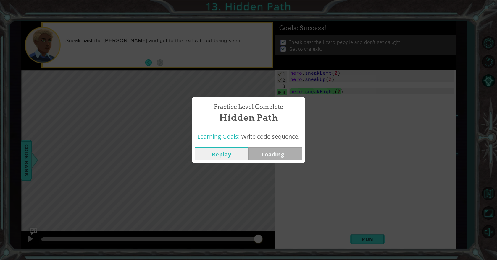
drag, startPoint x: 242, startPoint y: 238, endPoint x: 266, endPoint y: 244, distance: 24.0
click at [266, 244] on body "1 ההההההההההההההההההההההההההההההההההההההההההההההההההההההההההההההההההההההההההההה…" at bounding box center [248, 130] width 497 height 260
click at [273, 153] on button "Next" at bounding box center [275, 153] width 54 height 13
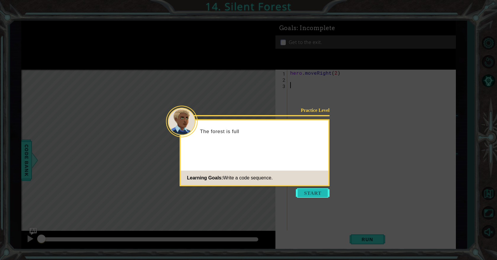
click at [307, 191] on button "Start" at bounding box center [313, 193] width 34 height 9
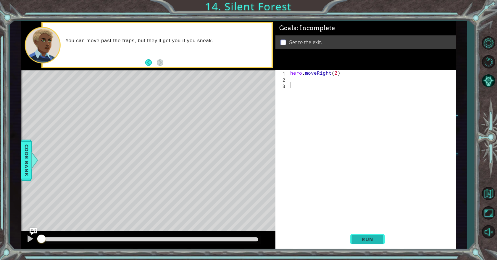
click at [366, 241] on span "Run" at bounding box center [366, 240] width 23 height 6
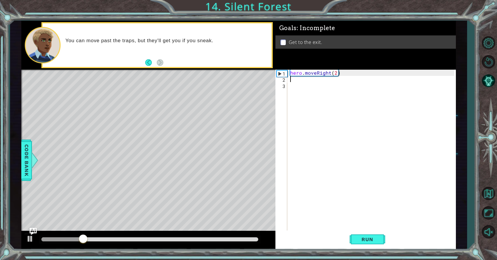
click at [304, 80] on div "hero . moveRight ( 2 )" at bounding box center [373, 157] width 168 height 174
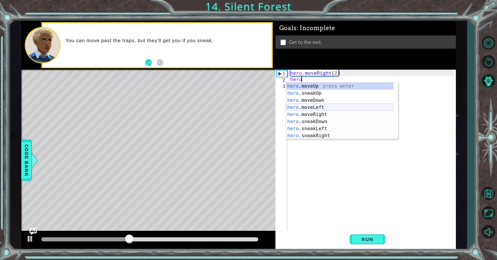
scroll to position [0, 0]
click at [326, 123] on div "hero .moveUp press enter hero .sneakUp press enter hero .moveDown press enter h…" at bounding box center [339, 118] width 107 height 71
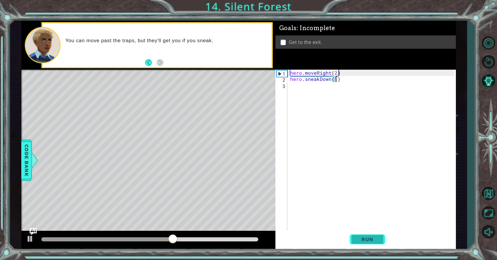
type textarea "hero.sneakDown(1)"
drag, startPoint x: 370, startPoint y: 238, endPoint x: 341, endPoint y: 248, distance: 30.5
click at [371, 237] on span "Run" at bounding box center [366, 240] width 23 height 6
click at [252, 237] on div at bounding box center [149, 240] width 221 height 8
click at [251, 240] on div at bounding box center [149, 240] width 217 height 4
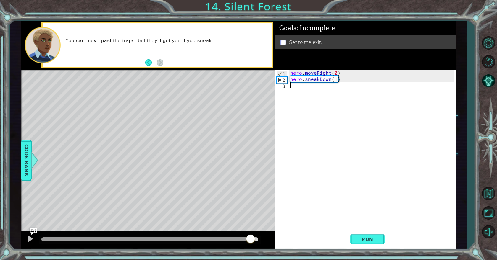
click at [314, 87] on div "hero . moveRight ( 2 ) hero . sneakDown ( 1 )" at bounding box center [373, 157] width 168 height 174
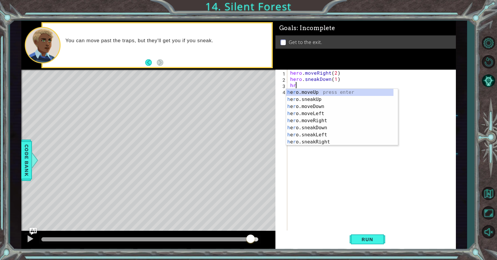
scroll to position [0, 0]
click at [312, 142] on div "h ero.moveUp press enter h ero.sneakUp press enter h ero.moveDown press enter h…" at bounding box center [339, 124] width 107 height 71
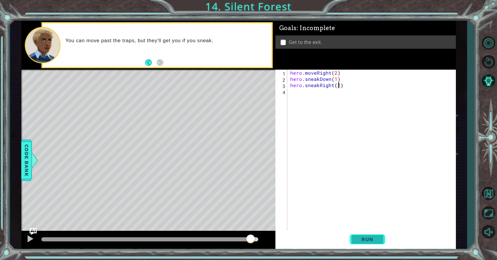
scroll to position [0, 3]
type textarea "hero.sneakRight(2)"
click at [372, 243] on span "Run" at bounding box center [366, 240] width 23 height 6
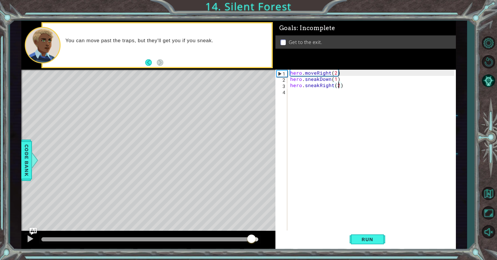
click at [252, 241] on div at bounding box center [149, 240] width 217 height 4
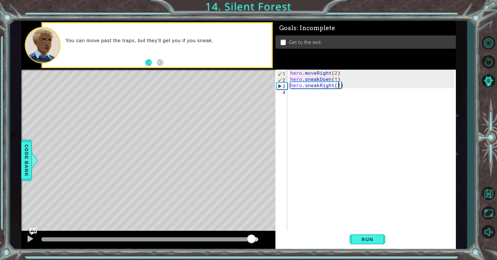
click at [310, 97] on div "hero . moveRight ( 2 ) hero . sneakDown ( 1 ) hero . sneakRight ( 2 )" at bounding box center [373, 157] width 168 height 174
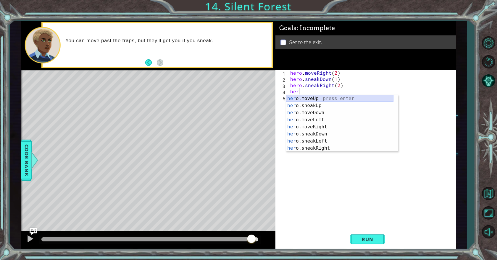
click at [313, 99] on div "her o.moveUp press enter her o.sneakUp press enter her o.moveDown press enter h…" at bounding box center [339, 130] width 107 height 71
type textarea "hero.moveUp(1)"
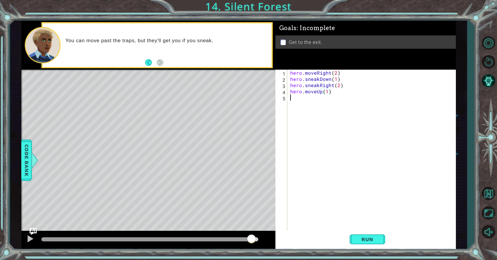
click at [315, 99] on div "hero . moveRight ( 2 ) hero . sneakDown ( 1 ) hero . sneakRight ( 2 ) hero . mo…" at bounding box center [373, 157] width 168 height 174
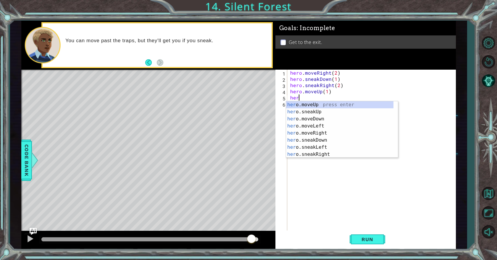
scroll to position [0, 0]
click at [325, 132] on div "hero .moveUp press enter hero .sneakUp press enter hero .moveDown press enter h…" at bounding box center [339, 136] width 107 height 71
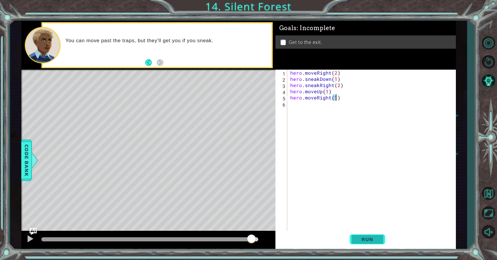
type textarea "hero.moveRight(1)"
click at [356, 234] on button "Run" at bounding box center [366, 240] width 35 height 18
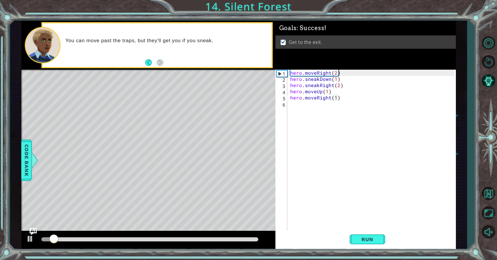
click at [252, 237] on div at bounding box center [149, 240] width 221 height 8
click at [256, 237] on div at bounding box center [149, 240] width 221 height 8
click at [256, 238] on div at bounding box center [149, 240] width 217 height 4
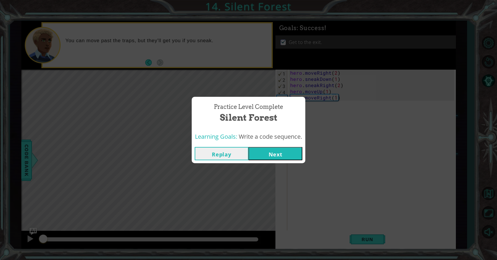
click at [281, 155] on button "Next" at bounding box center [275, 153] width 54 height 13
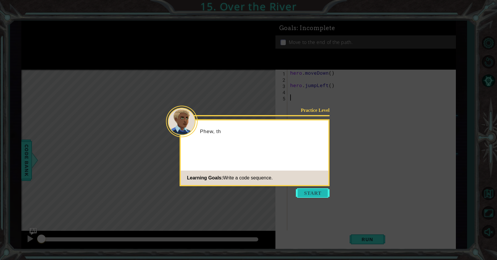
click at [312, 195] on button "Start" at bounding box center [313, 193] width 34 height 9
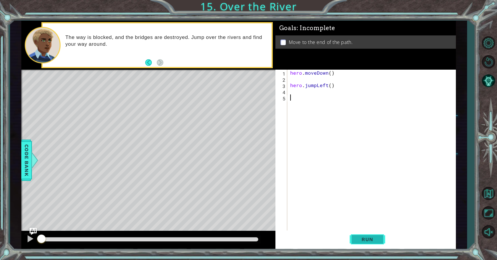
click at [369, 240] on span "Run" at bounding box center [366, 240] width 23 height 6
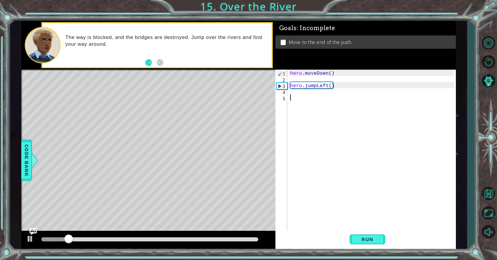
click at [304, 94] on div "hero . moveDown ( ) hero . jumpLeft ( )" at bounding box center [373, 157] width 168 height 174
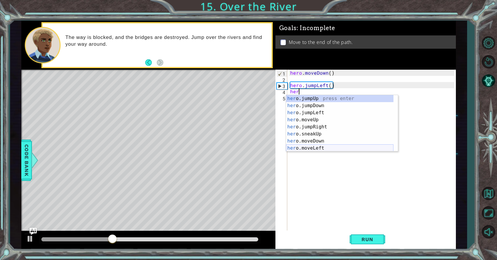
click at [322, 145] on div "her o.jumpUp press enter her o.jumpDown press enter her o.jumpLeft press enter …" at bounding box center [339, 130] width 107 height 71
type textarea "hero.moveLeft(1)"
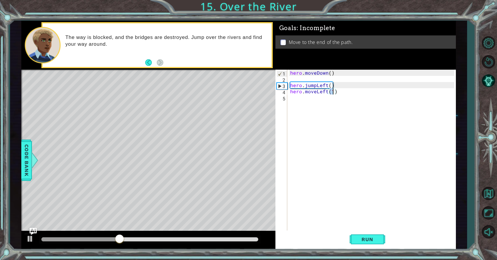
click at [306, 103] on div "hero . moveDown ( ) hero . jumpLeft ( ) hero . moveLeft ( 1 )" at bounding box center [373, 157] width 168 height 174
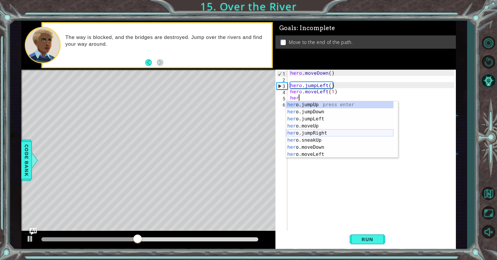
type textarea "hero"
click at [314, 115] on div "hero .jumpUp press enter hero .jumpDown press enter hero .jumpLeft press enter …" at bounding box center [339, 136] width 107 height 71
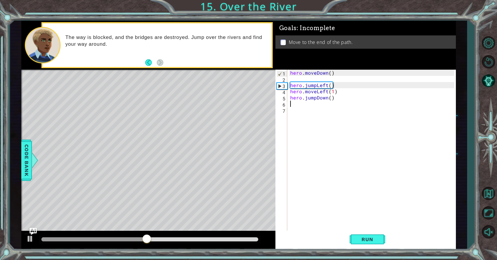
scroll to position [0, 0]
drag, startPoint x: 353, startPoint y: 237, endPoint x: 317, endPoint y: 240, distance: 36.2
click at [353, 237] on button "Run" at bounding box center [366, 240] width 35 height 18
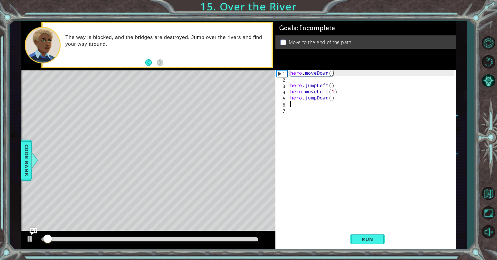
click at [256, 239] on div at bounding box center [149, 240] width 217 height 4
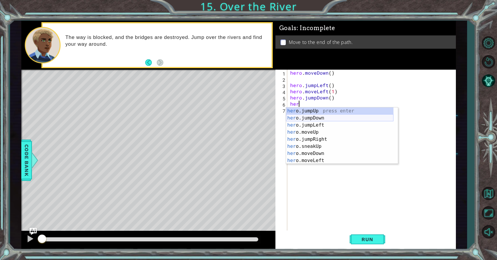
type textarea "hero"
click at [321, 126] on div "hero .jumpUp press enter hero .jumpDown press enter hero .jumpLeft press enter …" at bounding box center [339, 143] width 107 height 71
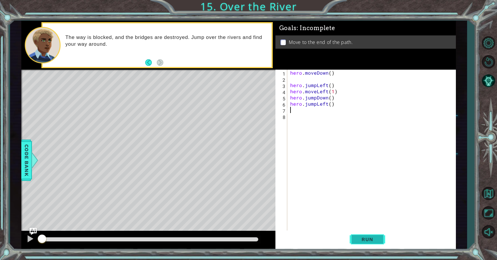
click at [375, 240] on span "Run" at bounding box center [366, 240] width 23 height 6
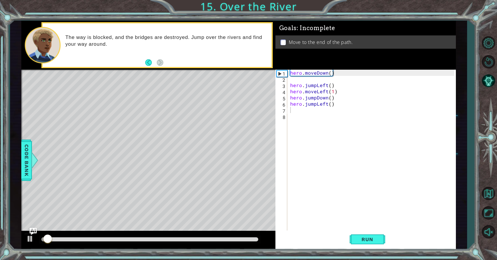
drag, startPoint x: 245, startPoint y: 242, endPoint x: 255, endPoint y: 241, distance: 10.1
click at [255, 241] on div at bounding box center [149, 240] width 221 height 8
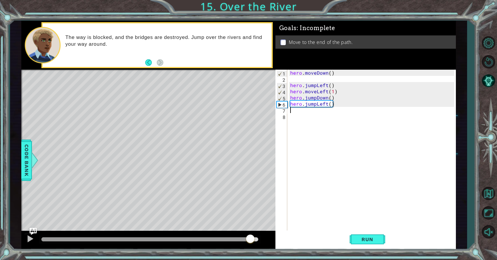
click at [250, 241] on div at bounding box center [149, 240] width 217 height 4
drag, startPoint x: 260, startPoint y: 241, endPoint x: 266, endPoint y: 241, distance: 5.9
click at [266, 241] on div at bounding box center [148, 240] width 254 height 19
click at [322, 104] on div "hero . moveDown ( ) hero . jumpLeft ( ) hero . moveLeft ( 1 ) hero . jumpDown (…" at bounding box center [373, 157] width 168 height 174
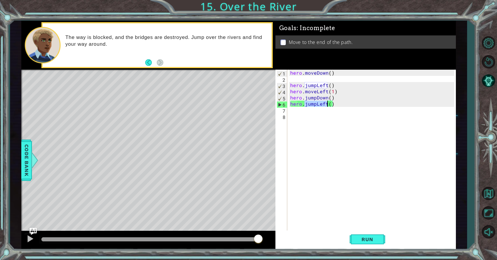
click at [337, 106] on div "hero . moveDown ( ) hero . jumpLeft ( ) hero . moveLeft ( 1 ) hero . jumpDown (…" at bounding box center [373, 157] width 168 height 174
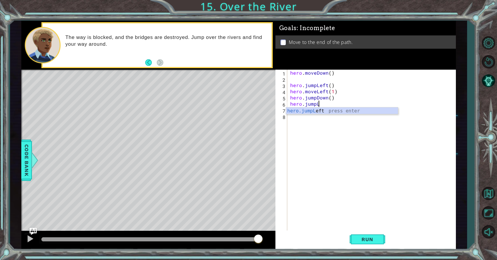
type textarea "hero.jum"
click at [323, 130] on div "hero.jum pUp press enter hero.jum pDown press enter hero.jum pLeft press enter …" at bounding box center [342, 129] width 112 height 43
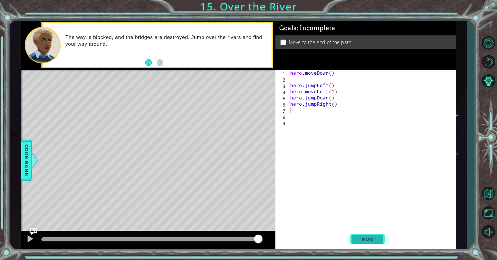
click at [364, 234] on button "Run" at bounding box center [366, 240] width 35 height 18
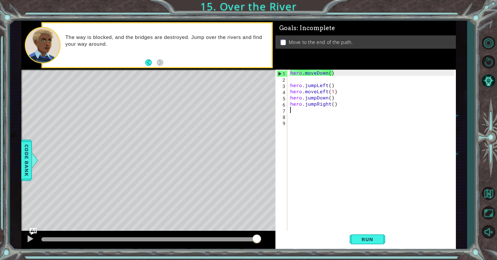
drag, startPoint x: 256, startPoint y: 239, endPoint x: 267, endPoint y: 240, distance: 10.4
click at [258, 238] on div at bounding box center [149, 240] width 217 height 4
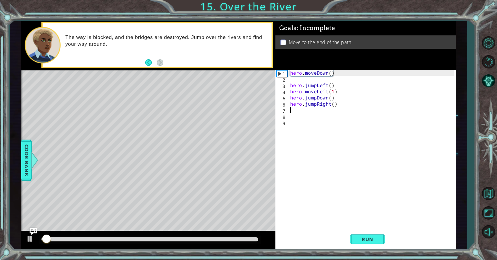
click at [262, 241] on div at bounding box center [148, 240] width 254 height 19
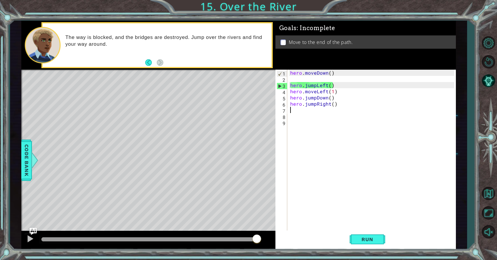
click at [257, 240] on div at bounding box center [149, 240] width 217 height 4
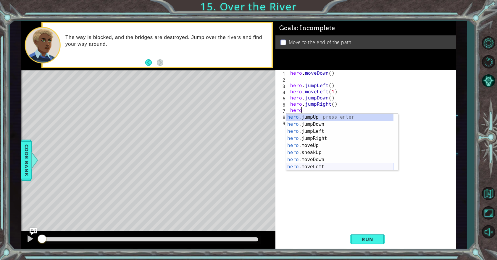
scroll to position [35, 0]
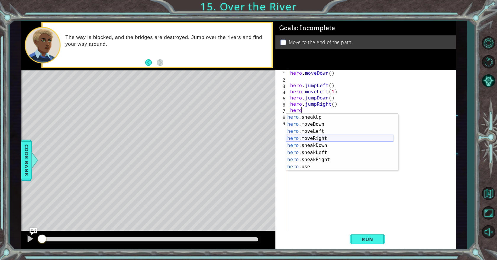
click at [322, 137] on div "hero .sneakUp press enter hero .moveDown press enter hero .moveLeft press enter…" at bounding box center [339, 149] width 107 height 71
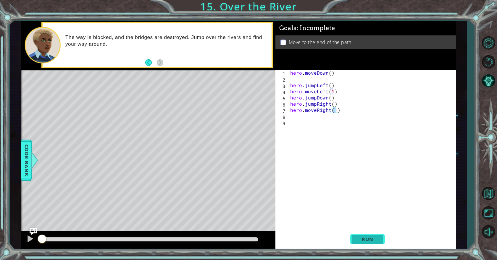
type textarea "hero.moveRight(1)"
click at [363, 242] on span "Run" at bounding box center [366, 240] width 23 height 6
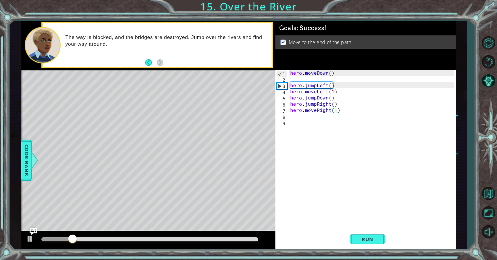
drag, startPoint x: 254, startPoint y: 242, endPoint x: 259, endPoint y: 241, distance: 5.7
click at [260, 241] on div at bounding box center [149, 240] width 221 height 8
click at [254, 241] on div at bounding box center [149, 240] width 217 height 4
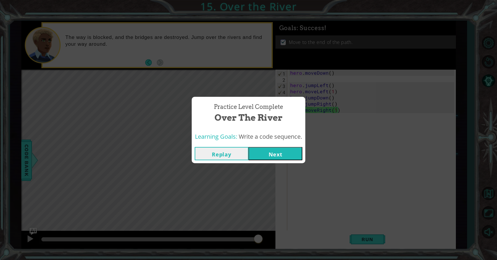
click at [260, 241] on body "1 ההההההההההההההההההההההההההההההההההההההההההההההההההההההההההההההההההההההההההההה…" at bounding box center [248, 130] width 497 height 260
click at [281, 156] on button "Next" at bounding box center [275, 153] width 54 height 13
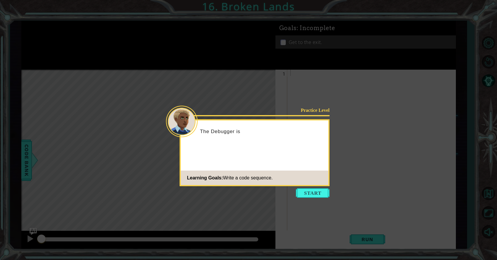
click at [314, 196] on button "Start" at bounding box center [313, 193] width 34 height 9
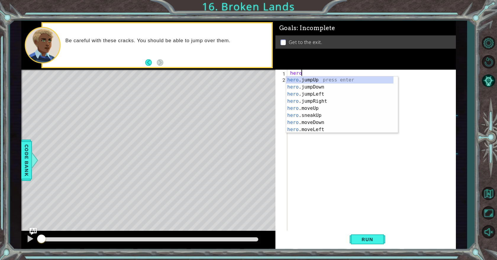
scroll to position [0, 0]
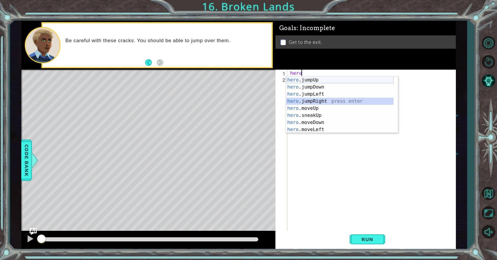
drag, startPoint x: 325, startPoint y: 102, endPoint x: 316, endPoint y: 75, distance: 27.9
click at [316, 75] on body "1 ההההההההההההההההההההההההההההההההההההההההההההההההההההההההההההההההההההההההההההה…" at bounding box center [248, 130] width 497 height 260
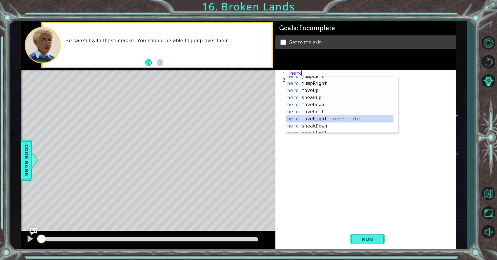
click at [316, 117] on div "hero .jumpLeft press enter hero .jumpRight press enter hero .moveUp press enter…" at bounding box center [339, 108] width 107 height 71
type textarea "hero.moveRight(1)"
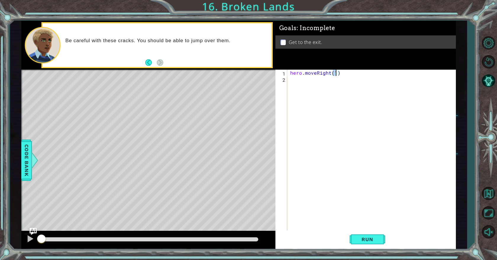
click at [295, 78] on div "hero . moveRight ( 1 )" at bounding box center [373, 157] width 168 height 174
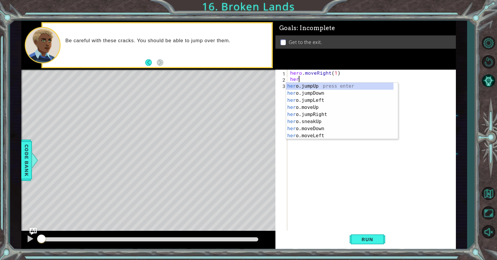
type textarea "hero"
click at [320, 106] on div "hero .jumpUp press enter hero .jumpDown press enter hero .jumpLeft press enter …" at bounding box center [339, 118] width 107 height 71
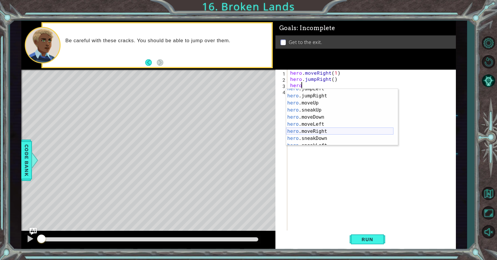
scroll to position [18, 0]
click at [310, 128] on div "hero .jumpLeft press enter hero .jumpRight press enter hero .moveUp press enter…" at bounding box center [339, 120] width 107 height 71
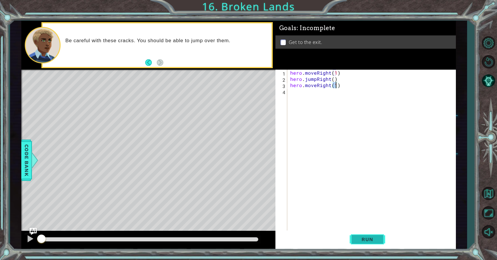
type textarea "hero.moveRight(1)"
click at [361, 244] on button "Run" at bounding box center [366, 240] width 35 height 18
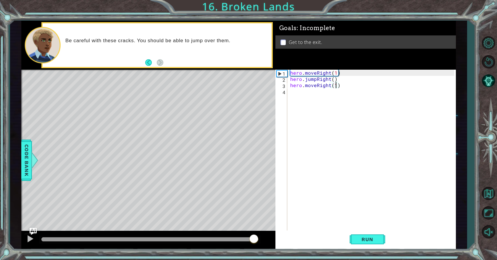
click at [253, 238] on div at bounding box center [149, 240] width 217 height 4
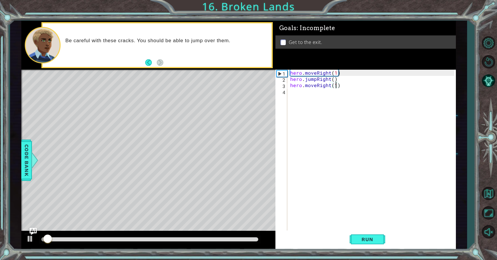
click at [255, 238] on div at bounding box center [149, 240] width 217 height 4
click at [300, 95] on div "hero . moveRight ( 1 ) hero . jumpRight ( ) hero . moveRight ( 1 )" at bounding box center [373, 157] width 168 height 174
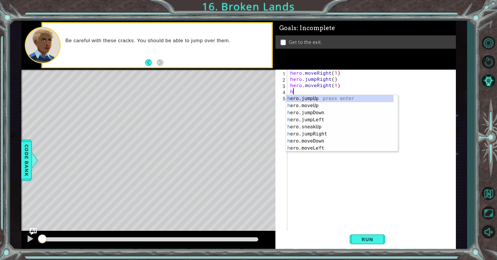
scroll to position [0, 0]
type textarea "hero"
click at [318, 101] on div "hero .jumpUp press enter hero .jumpDown press enter hero .jumpLeft press enter …" at bounding box center [339, 130] width 107 height 71
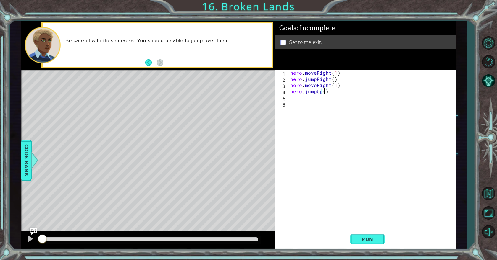
click at [324, 93] on div "hero . moveRight ( 1 ) hero . jumpRight ( ) hero . moveRight ( 1 ) hero . jumpU…" at bounding box center [373, 157] width 168 height 174
type textarea "hero.jumpUp()"
click at [303, 102] on div "hero . moveRight ( 1 ) hero . jumpRight ( ) hero . moveRight ( 1 ) hero . jumpU…" at bounding box center [373, 157] width 168 height 174
click at [302, 100] on div "hero . moveRight ( 1 ) hero . jumpRight ( ) hero . moveRight ( 1 ) hero . jumpU…" at bounding box center [373, 157] width 168 height 174
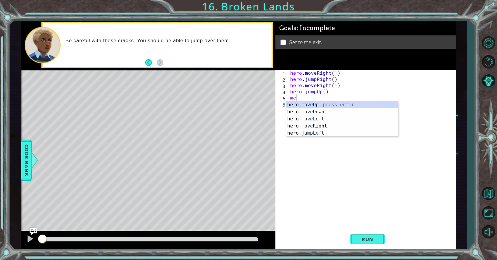
type textarea "m"
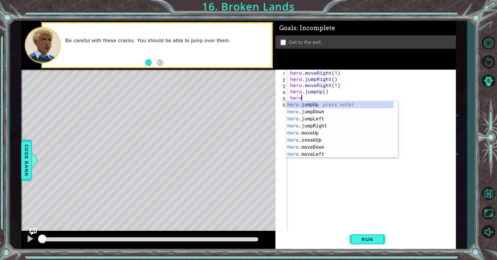
scroll to position [0, 0]
click at [310, 132] on div "hero .jumpUp press enter hero .jumpDown press enter hero .jumpLeft press enter …" at bounding box center [339, 136] width 107 height 71
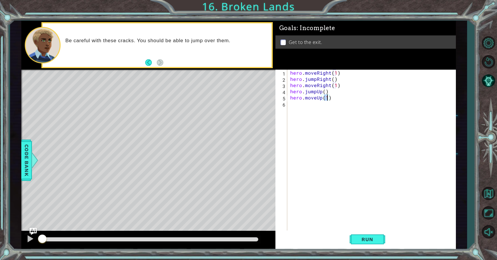
scroll to position [0, 2]
type textarea "hero.moveUp(2)"
click at [364, 237] on span "Run" at bounding box center [366, 240] width 23 height 6
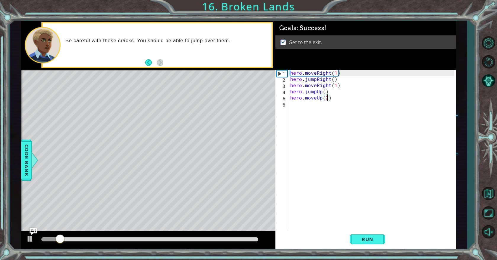
click at [255, 240] on div at bounding box center [149, 240] width 217 height 4
click at [254, 236] on div at bounding box center [149, 240] width 221 height 8
drag, startPoint x: 191, startPoint y: 237, endPoint x: 267, endPoint y: 234, distance: 76.1
click at [267, 234] on div at bounding box center [148, 240] width 254 height 19
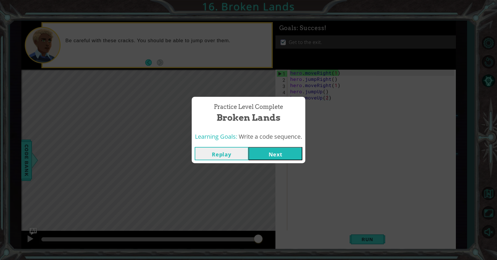
click at [279, 151] on button "Next" at bounding box center [275, 153] width 54 height 13
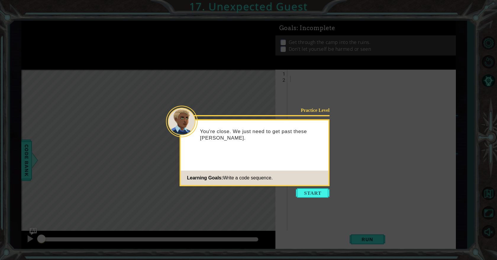
click at [315, 187] on icon at bounding box center [248, 130] width 497 height 260
click at [312, 193] on button "Start" at bounding box center [313, 193] width 34 height 9
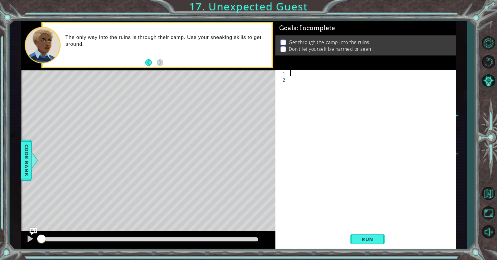
click at [299, 71] on div at bounding box center [373, 157] width 168 height 174
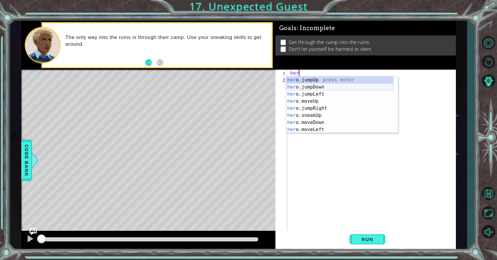
type textarea "hero"
click at [317, 89] on div "hero .jumpUp press enter hero .jumpDown press enter hero .jumpLeft press enter …" at bounding box center [339, 112] width 107 height 71
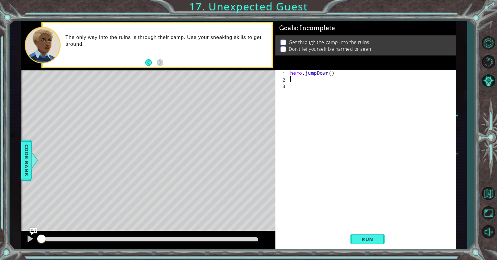
scroll to position [0, 0]
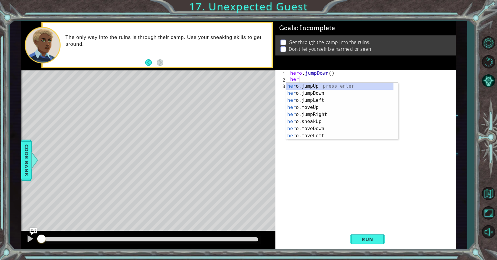
type textarea "hero"
click at [312, 109] on div "hero .jumpUp press enter hero .jumpDown press enter hero .jumpLeft press enter …" at bounding box center [339, 118] width 107 height 71
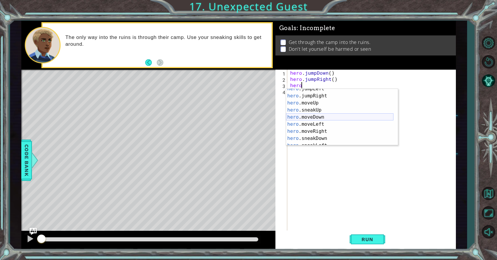
scroll to position [35, 0]
click at [312, 115] on div "hero .sneakUp press enter hero .moveDown press enter hero .moveLeft press enter…" at bounding box center [339, 124] width 107 height 71
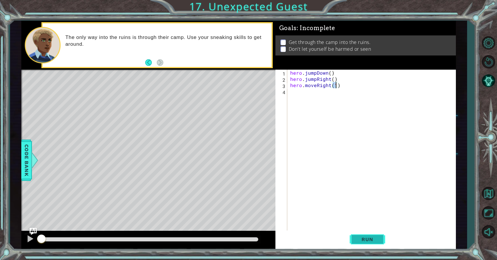
click at [366, 241] on span "Run" at bounding box center [366, 240] width 23 height 6
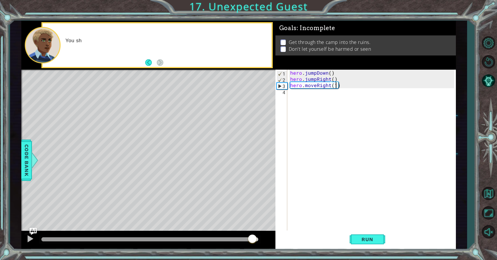
click at [252, 238] on div at bounding box center [149, 240] width 217 height 4
drag, startPoint x: 240, startPoint y: 233, endPoint x: 227, endPoint y: 237, distance: 13.8
click at [233, 235] on div at bounding box center [148, 240] width 254 height 19
click at [203, 243] on div at bounding box center [149, 240] width 221 height 8
click at [205, 243] on div at bounding box center [149, 240] width 221 height 8
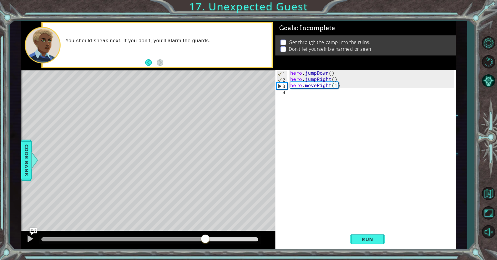
click at [205, 241] on div at bounding box center [123, 240] width 164 height 4
drag, startPoint x: 177, startPoint y: 236, endPoint x: 171, endPoint y: 241, distance: 8.8
click at [175, 239] on div at bounding box center [149, 240] width 221 height 8
click at [170, 241] on div at bounding box center [105, 240] width 129 height 4
click at [147, 242] on div at bounding box center [149, 240] width 221 height 8
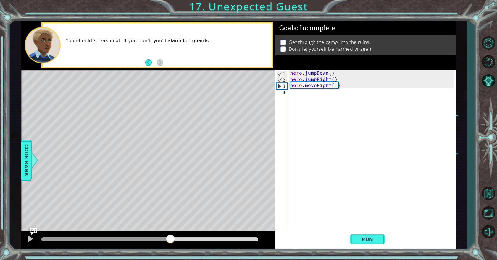
click at [122, 239] on div at bounding box center [105, 240] width 129 height 4
click at [27, 236] on button at bounding box center [30, 240] width 12 height 12
click at [72, 241] on div at bounding box center [84, 240] width 87 height 4
click at [321, 87] on div "hero . jumpDown ( ) hero . jumpRight ( ) hero . moveRight ( 1 )" at bounding box center [373, 157] width 168 height 174
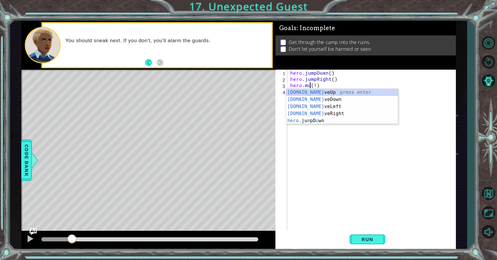
scroll to position [0, 1]
click at [312, 94] on div "[DOMAIN_NAME] veUp press enter [DOMAIN_NAME] veDown press enter [DOMAIN_NAME] v…" at bounding box center [342, 114] width 112 height 50
type textarea "hero.moveUp(1)(1)"
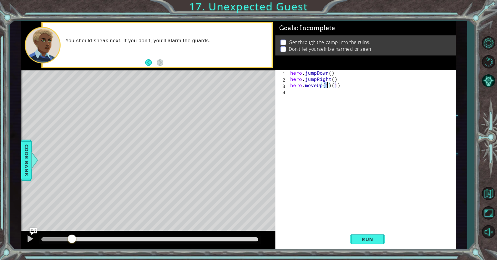
click at [297, 95] on div "hero . jumpDown ( ) hero . jumpRight ( ) hero . moveUp ( 1 ) ( 1 )" at bounding box center [373, 157] width 168 height 174
click at [383, 236] on button "Run" at bounding box center [366, 240] width 35 height 18
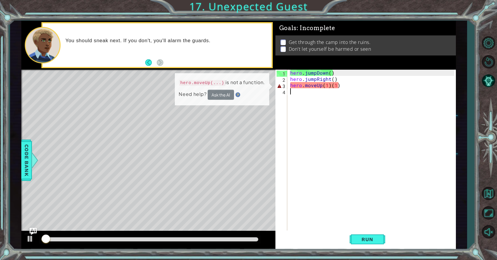
click at [255, 236] on div at bounding box center [149, 240] width 221 height 8
click at [254, 239] on div at bounding box center [149, 240] width 217 height 4
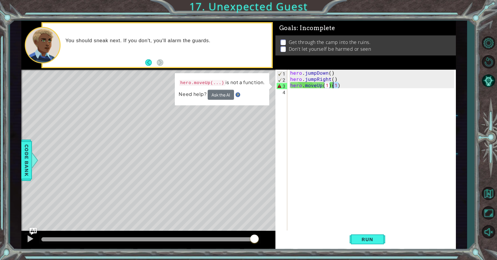
drag, startPoint x: 342, startPoint y: 87, endPoint x: 331, endPoint y: 87, distance: 10.6
click at [331, 87] on div "hero . jumpDown ( ) hero . jumpRight ( ) hero . moveUp ( 1 ) ( 1 )" at bounding box center [373, 157] width 168 height 174
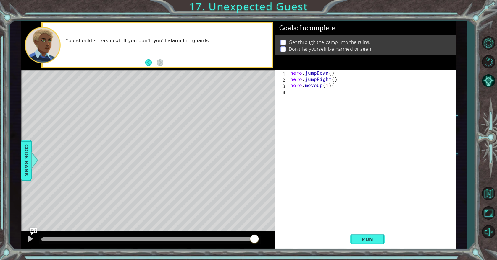
type textarea "hero.moveUp(1)"
click at [358, 238] on span "Run" at bounding box center [366, 240] width 23 height 6
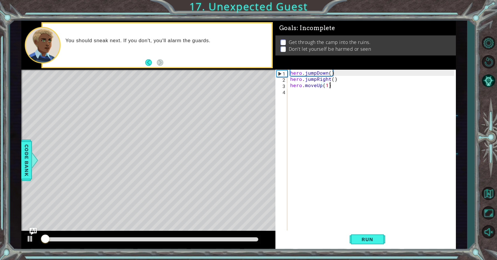
click at [252, 237] on div at bounding box center [149, 240] width 221 height 8
drag, startPoint x: 252, startPoint y: 237, endPoint x: 257, endPoint y: 240, distance: 5.6
click at [256, 239] on div at bounding box center [149, 240] width 221 height 8
click at [254, 240] on div at bounding box center [149, 240] width 217 height 4
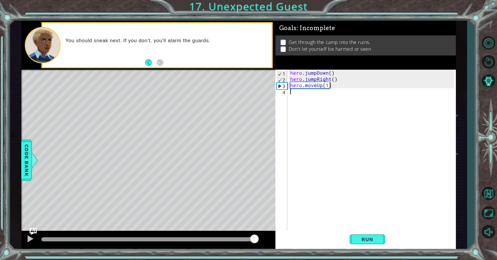
click at [307, 97] on div "hero . jumpDown ( ) hero . jumpRight ( ) hero . moveUp ( 1 )" at bounding box center [373, 157] width 168 height 174
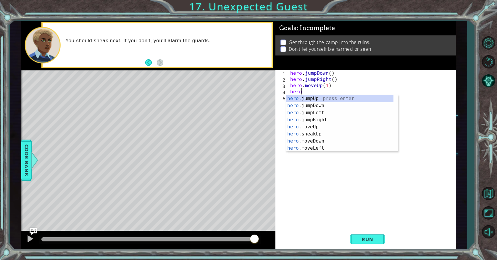
scroll to position [0, 0]
click at [323, 132] on div "hero .jumpUp press enter hero .jumpDown press enter hero .jumpLeft press enter …" at bounding box center [339, 130] width 107 height 71
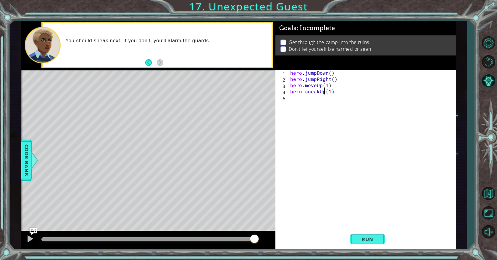
click at [323, 91] on div "hero . jumpDown ( ) hero . jumpRight ( ) hero . moveUp ( 1 ) hero . sneakUp ( 1…" at bounding box center [373, 157] width 168 height 174
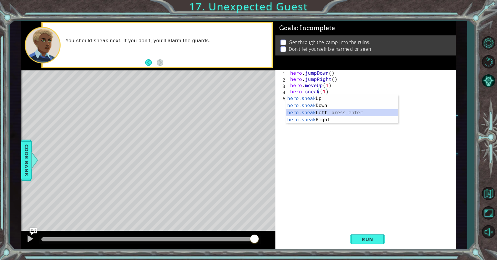
click at [318, 111] on div "hero.sneak Up press enter hero.sneak Down press enter hero.sneak Left press ent…" at bounding box center [342, 116] width 112 height 43
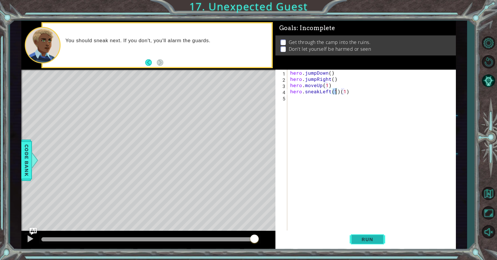
type textarea "hero.sneakLeft(1)(1)"
click at [356, 237] on span "Run" at bounding box center [366, 240] width 23 height 6
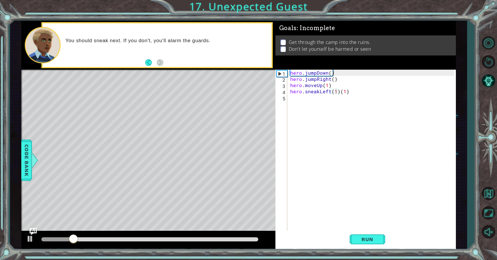
click at [256, 237] on div at bounding box center [149, 240] width 221 height 8
click at [251, 242] on div at bounding box center [149, 240] width 221 height 8
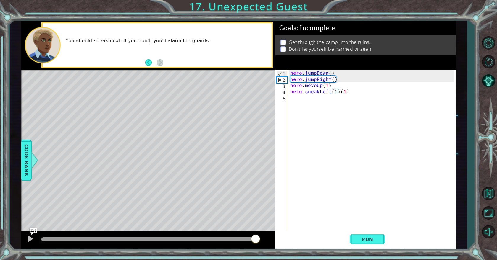
click at [255, 239] on div at bounding box center [149, 240] width 217 height 4
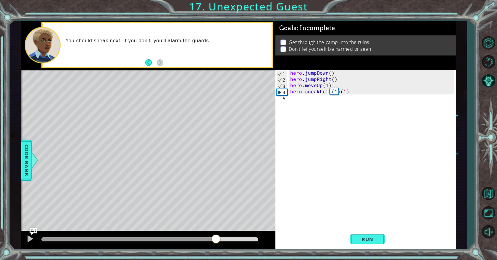
drag, startPoint x: 257, startPoint y: 238, endPoint x: 215, endPoint y: 237, distance: 42.0
click at [215, 238] on div at bounding box center [149, 240] width 217 height 4
click at [200, 238] on div at bounding box center [128, 240] width 174 height 4
click at [164, 234] on div at bounding box center [148, 240] width 254 height 19
click at [134, 243] on div at bounding box center [149, 240] width 221 height 8
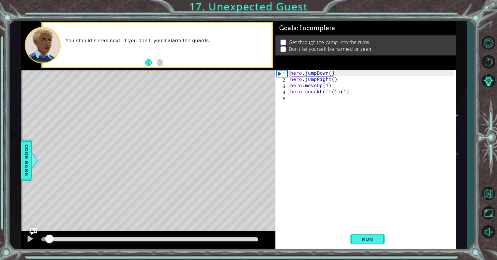
drag, startPoint x: 205, startPoint y: 239, endPoint x: 22, endPoint y: 231, distance: 184.0
click at [24, 231] on div at bounding box center [148, 240] width 254 height 19
click at [325, 91] on div "hero . jumpDown ( ) hero . jumpRight ( ) hero . moveUp ( 1 ) hero . sneakLeft (…" at bounding box center [373, 157] width 168 height 174
click at [346, 95] on div "hero . jumpDown ( ) hero . jumpRight ( ) hero . moveUp ( 1 ) hero . sneakLeft (…" at bounding box center [373, 157] width 168 height 174
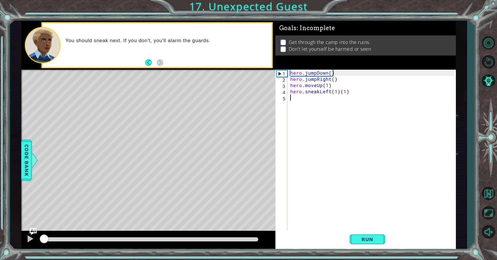
click at [352, 92] on div "hero . jumpDown ( ) hero . jumpRight ( ) hero . moveUp ( 1 ) hero . sneakLeft (…" at bounding box center [373, 157] width 168 height 174
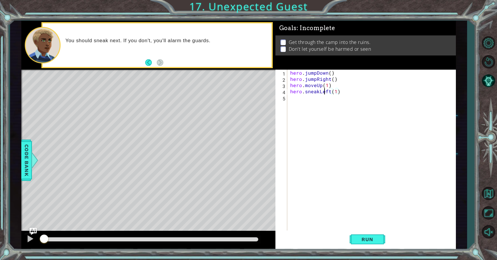
click at [325, 93] on div "hero . jumpDown ( ) hero . jumpRight ( ) hero . moveUp ( 1 ) hero . sneakLeft (…" at bounding box center [373, 157] width 168 height 174
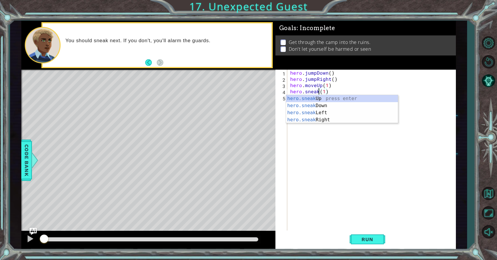
scroll to position [0, 2]
click at [336, 118] on div "hero.sneak Up press enter hero.sneak Down press enter hero.sneak Left press ent…" at bounding box center [342, 116] width 112 height 43
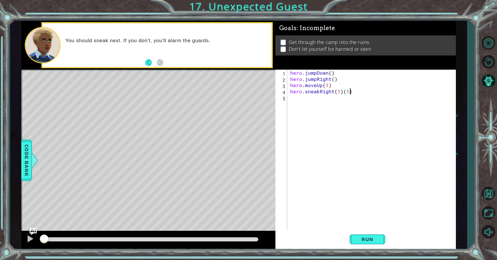
click at [355, 93] on div "hero . jumpDown ( ) hero . jumpRight ( ) hero . moveUp ( 1 ) hero . sneakRight …" at bounding box center [373, 157] width 168 height 174
type textarea "hero.sneakRight(1)"
click at [330, 103] on div "hero . jumpDown ( ) hero . jumpRight ( ) hero . moveUp ( 1 ) hero . sneakRight …" at bounding box center [373, 157] width 168 height 174
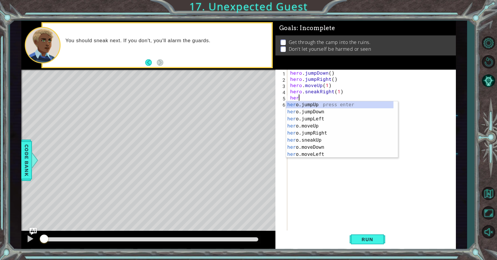
scroll to position [0, 0]
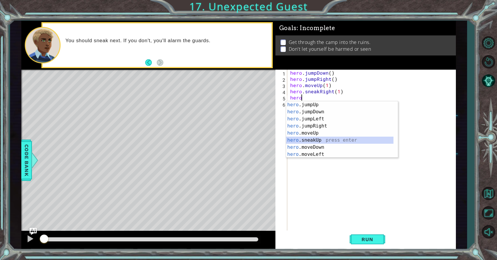
click at [318, 139] on div "hero .jumpUp press enter hero .jumpDown press enter hero .jumpLeft press enter …" at bounding box center [339, 136] width 107 height 71
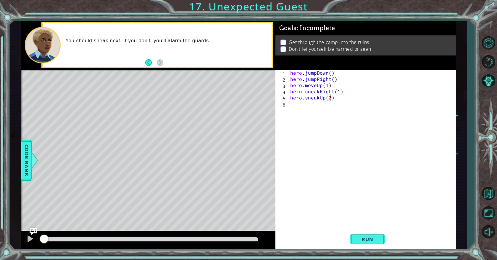
scroll to position [0, 2]
type textarea "hero.sneakUp(2)"
click at [371, 244] on button "Run" at bounding box center [366, 240] width 35 height 18
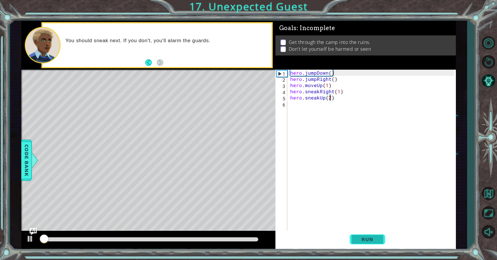
click at [371, 235] on button "Run" at bounding box center [366, 240] width 35 height 18
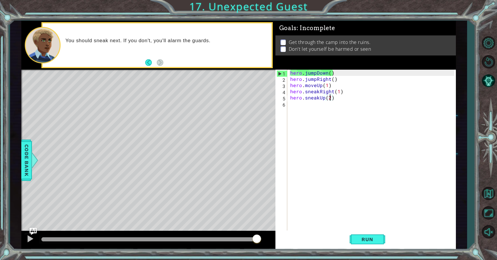
click at [256, 239] on div at bounding box center [149, 240] width 217 height 4
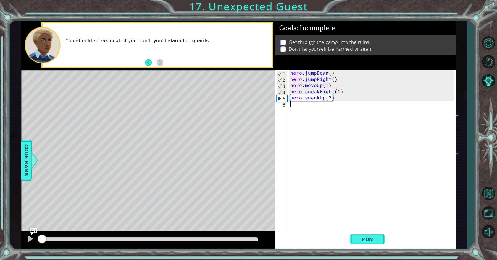
drag, startPoint x: 306, startPoint y: 104, endPoint x: 307, endPoint y: 108, distance: 4.0
click at [306, 104] on div "hero . jumpDown ( ) hero . jumpRight ( ) hero . moveUp ( 1 ) hero . sneakRight …" at bounding box center [373, 157] width 168 height 174
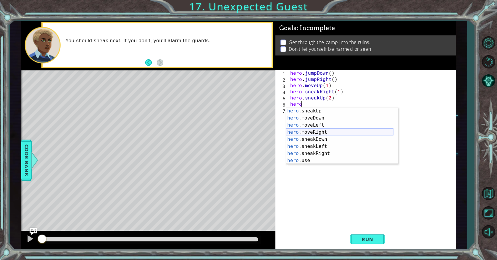
scroll to position [35, 0]
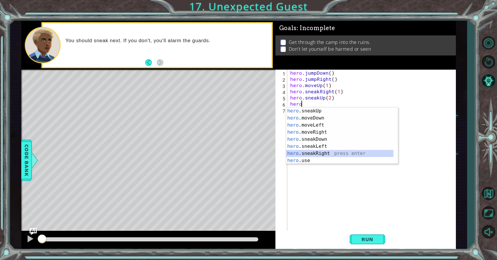
click at [322, 151] on div "hero .sneakUp press enter hero .moveDown press enter hero .moveLeft press enter…" at bounding box center [339, 143] width 107 height 71
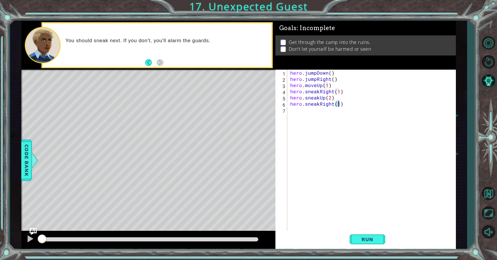
type textarea "hero.sneakRight(2)"
click at [309, 114] on div "hero . jumpDown ( ) hero . jumpRight ( ) hero . moveUp ( 1 ) hero . sneakRight …" at bounding box center [373, 157] width 168 height 174
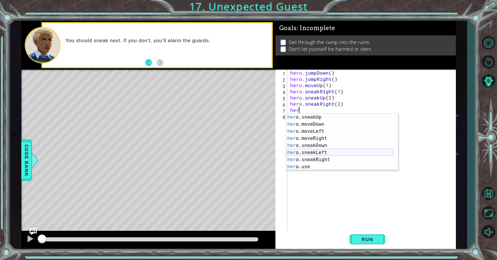
scroll to position [35, 0]
click at [318, 146] on div "her o.sneakUp press enter her o.moveDown press enter her o.moveLeft press enter…" at bounding box center [339, 149] width 107 height 71
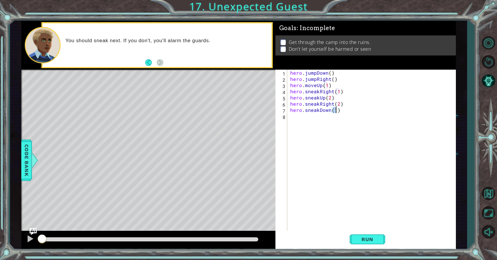
scroll to position [0, 3]
type textarea "hero.sneakDown(2)"
click at [368, 234] on button "Run" at bounding box center [366, 240] width 35 height 18
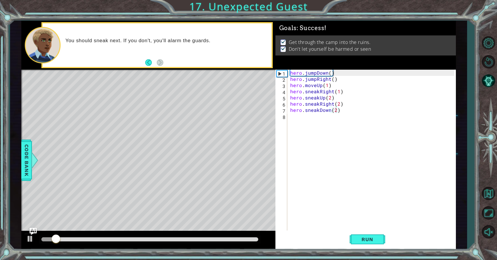
click at [255, 238] on div at bounding box center [149, 240] width 221 height 8
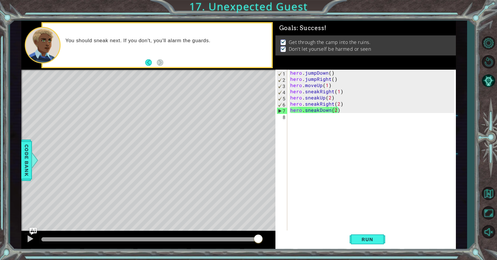
drag, startPoint x: 255, startPoint y: 238, endPoint x: 270, endPoint y: 239, distance: 14.5
click at [270, 239] on body "1 ההההההההההההההההההההההההההההההההההההההההההההההההההההההההההההההההההההההההההההה…" at bounding box center [248, 130] width 497 height 260
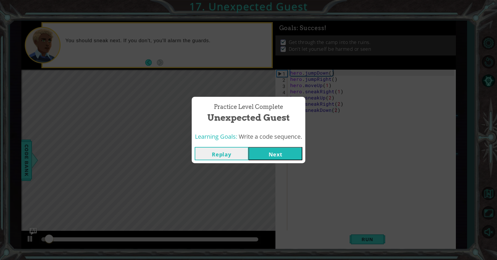
click at [281, 150] on button "Next" at bounding box center [275, 153] width 54 height 13
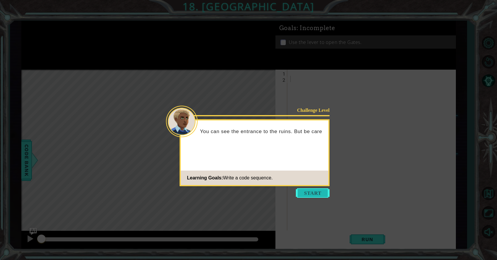
click at [317, 194] on button "Start" at bounding box center [313, 193] width 34 height 9
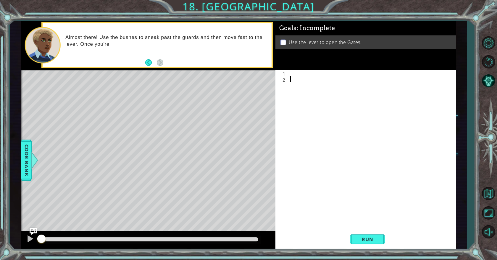
click at [311, 74] on div at bounding box center [373, 157] width 168 height 174
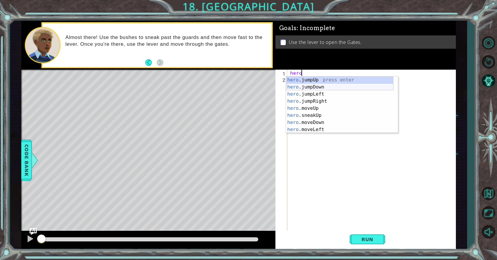
scroll to position [35, 0]
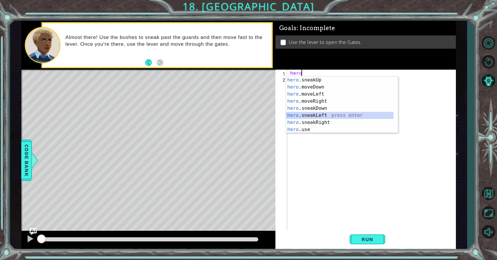
click at [314, 114] on div "hero .sneakUp press enter hero .moveDown press enter hero .moveLeft press enter…" at bounding box center [339, 112] width 107 height 71
type textarea "hero.sneakLeft(1)"
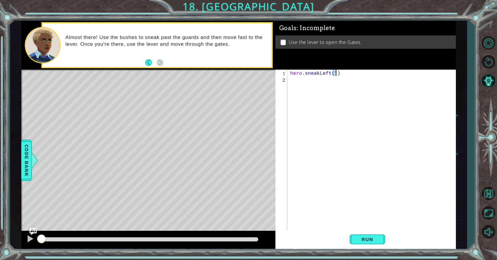
click at [307, 82] on div "hero . sneakLeft ( 1 )" at bounding box center [373, 157] width 168 height 174
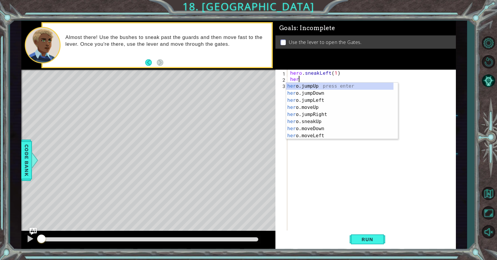
scroll to position [0, 0]
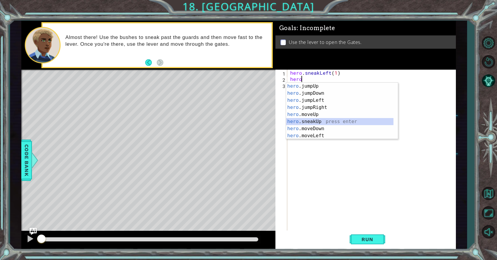
click at [321, 123] on div "hero .jumpUp press enter hero .jumpDown press enter hero .jumpLeft press enter …" at bounding box center [339, 118] width 107 height 71
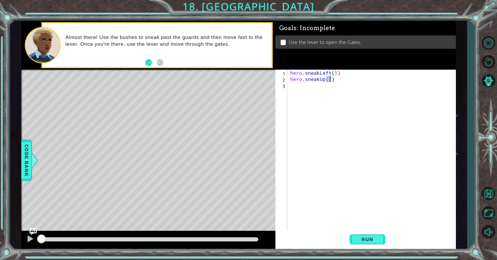
type textarea "hero.sneakUp(2)"
click at [308, 85] on div "hero . sneakLeft ( 1 ) hero . sneakUp ( 2 )" at bounding box center [373, 157] width 168 height 174
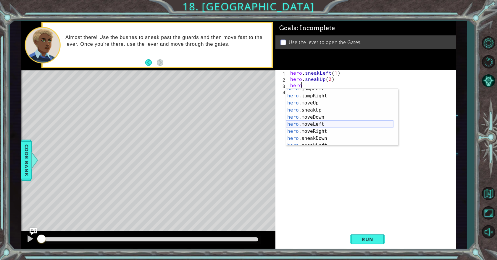
scroll to position [35, 0]
click at [313, 134] on div "hero .sneakUp press enter hero .moveDown press enter hero .moveLeft press enter…" at bounding box center [339, 124] width 107 height 71
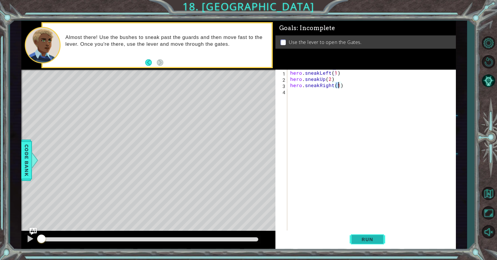
click at [372, 243] on span "Run" at bounding box center [366, 240] width 23 height 6
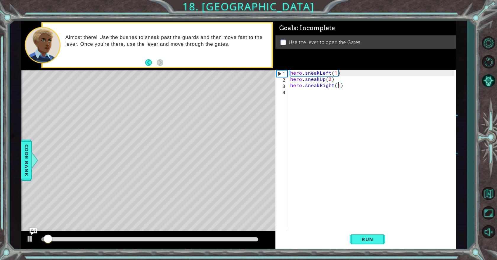
click at [253, 239] on div at bounding box center [149, 240] width 217 height 4
drag, startPoint x: 247, startPoint y: 239, endPoint x: 42, endPoint y: 237, distance: 205.1
click at [42, 238] on div at bounding box center [42, 240] width 3 height 4
click at [25, 236] on button at bounding box center [30, 240] width 12 height 12
drag, startPoint x: 48, startPoint y: 236, endPoint x: 31, endPoint y: 236, distance: 17.1
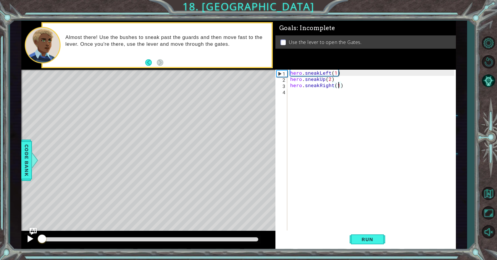
click at [31, 236] on div at bounding box center [148, 240] width 254 height 19
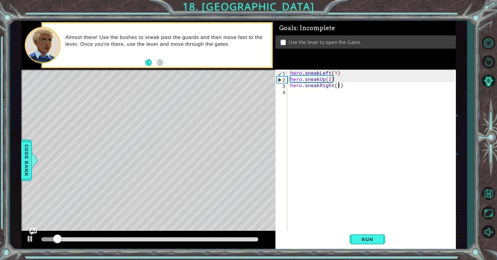
click at [320, 72] on div "hero . sneakLeft ( 1 ) hero . sneakUp ( 2 ) hero . sneakRight ( 1 )" at bounding box center [373, 157] width 168 height 174
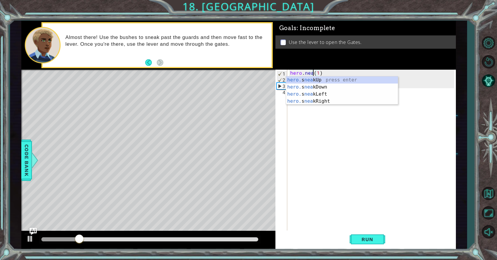
scroll to position [0, 1]
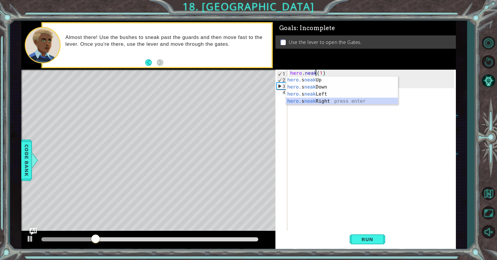
click at [318, 101] on div "hero. s neak Up press enter hero. s neak Down press enter hero. s neak Left pre…" at bounding box center [342, 98] width 112 height 43
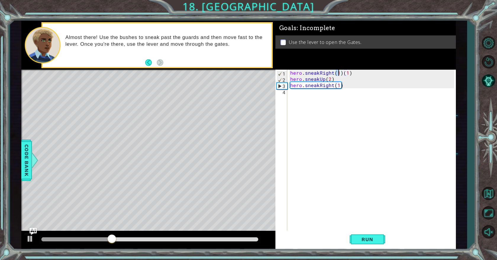
click at [354, 72] on div "hero . sneakRight ( 1 ) ( 1 ) hero . sneakUp ( 2 ) hero . sneakRight ( 1 )" at bounding box center [373, 157] width 168 height 174
type textarea "hero.sneakRight(1)"
click at [367, 241] on span "Run" at bounding box center [366, 240] width 23 height 6
click at [303, 96] on div "hero . sneakRight ( 1 ) hero . sneakUp ( 2 ) hero . sneakRight ( 1 )" at bounding box center [373, 157] width 168 height 174
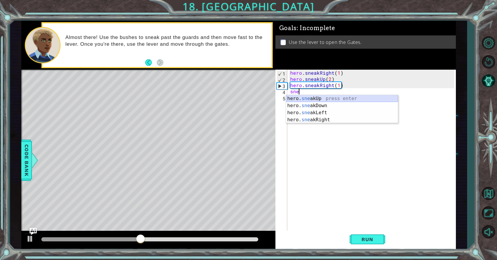
click at [314, 97] on div "hero. sne akUp press enter hero. sne akDown press enter hero. sne akLeft press …" at bounding box center [342, 116] width 112 height 43
type textarea "hero.sneakUp(1)"
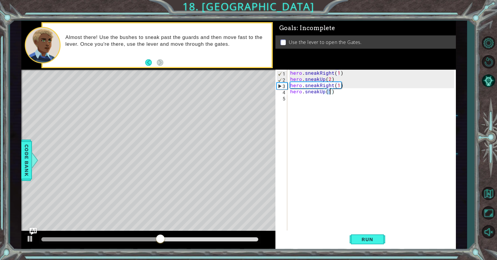
click at [295, 100] on div "hero . sneakRight ( 1 ) hero . sneakUp ( 2 ) hero . sneakRight ( 1 ) hero . sne…" at bounding box center [373, 157] width 168 height 174
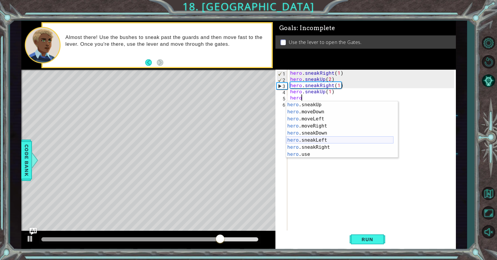
scroll to position [35, 0]
click at [317, 126] on div "hero .sneakUp press enter hero .moveDown press enter hero .moveLeft press enter…" at bounding box center [339, 136] width 107 height 71
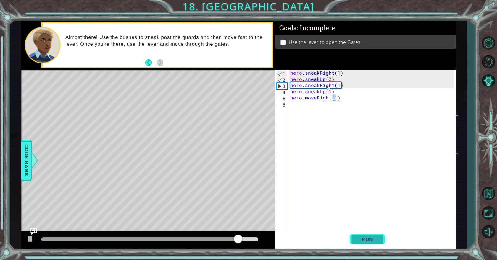
click at [357, 238] on span "Run" at bounding box center [366, 240] width 23 height 6
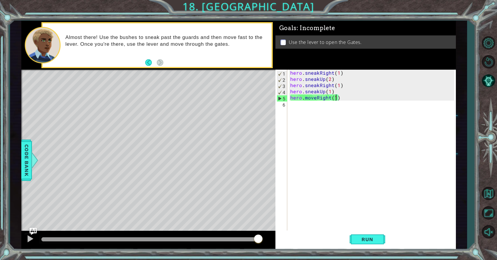
drag, startPoint x: 255, startPoint y: 239, endPoint x: 268, endPoint y: 239, distance: 12.7
click at [268, 239] on div at bounding box center [148, 240] width 254 height 19
click at [247, 239] on div at bounding box center [149, 240] width 217 height 4
click at [234, 236] on div at bounding box center [149, 240] width 221 height 8
click at [234, 238] on div at bounding box center [143, 240] width 205 height 4
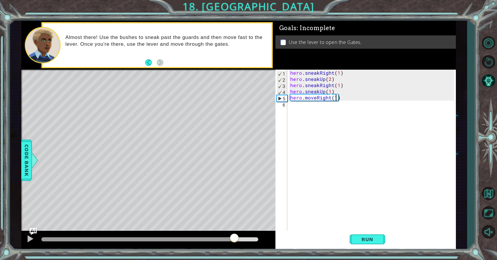
click at [221, 239] on div at bounding box center [137, 240] width 193 height 4
click at [211, 239] on div at bounding box center [131, 240] width 180 height 4
drag, startPoint x: 194, startPoint y: 240, endPoint x: 181, endPoint y: 236, distance: 13.1
click at [187, 239] on div at bounding box center [126, 240] width 170 height 4
click at [167, 236] on div at bounding box center [149, 240] width 221 height 8
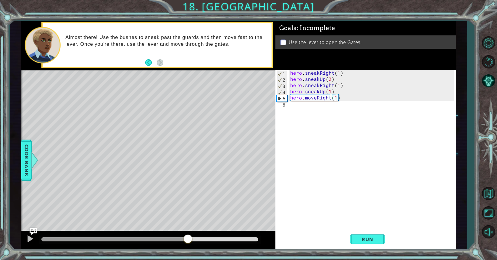
click at [162, 241] on div at bounding box center [114, 240] width 146 height 4
click at [148, 239] on div at bounding box center [149, 240] width 217 height 4
click at [28, 239] on div at bounding box center [30, 239] width 8 height 8
drag, startPoint x: 95, startPoint y: 240, endPoint x: 91, endPoint y: 239, distance: 4.2
click at [91, 239] on div at bounding box center [98, 240] width 114 height 4
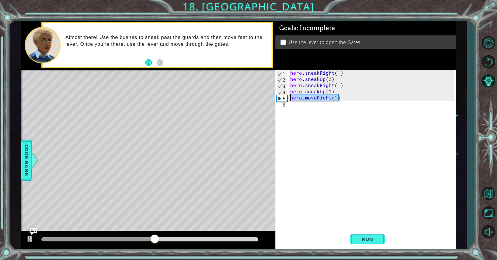
drag, startPoint x: 341, startPoint y: 99, endPoint x: 288, endPoint y: 95, distance: 52.8
click at [288, 95] on div "hero.moveRight(1) 1 2 3 4 5 6 hero . sneakRight ( 1 ) hero . sneakUp ( 2 ) hero…" at bounding box center [364, 150] width 179 height 161
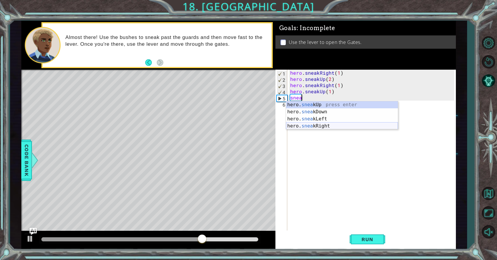
click at [315, 126] on div "hero. snea kUp press enter hero. snea kDown press enter hero. snea kLeft press …" at bounding box center [342, 122] width 112 height 43
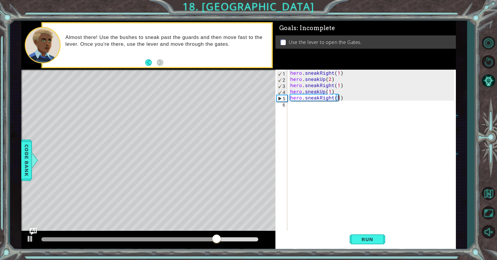
click at [325, 98] on div "hero . sneakRight ( 1 ) hero . sneakUp ( 2 ) hero . sneakRight ( 1 ) hero . sne…" at bounding box center [373, 157] width 168 height 174
type textarea "hero.sneakRight(1)"
click at [373, 240] on span "Run" at bounding box center [366, 240] width 23 height 6
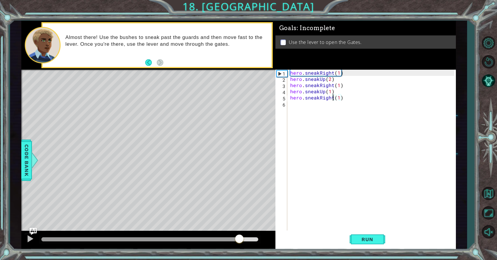
click at [239, 240] on div at bounding box center [149, 240] width 217 height 4
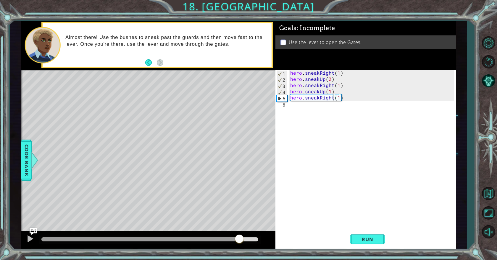
click at [294, 105] on div "hero . sneakRight ( 1 ) hero . sneakUp ( 2 ) hero . sneakRight ( 1 ) hero . sne…" at bounding box center [373, 157] width 168 height 174
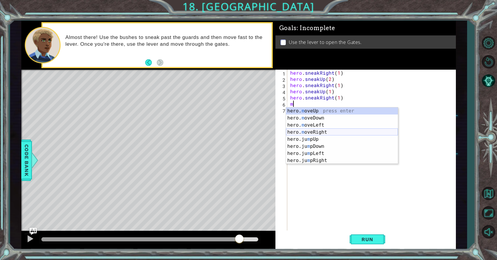
click at [327, 132] on div "hero. m oveUp press enter hero. m oveDown press enter hero. m oveLeft press ent…" at bounding box center [342, 143] width 112 height 71
type textarea "hero.moveRight(1)"
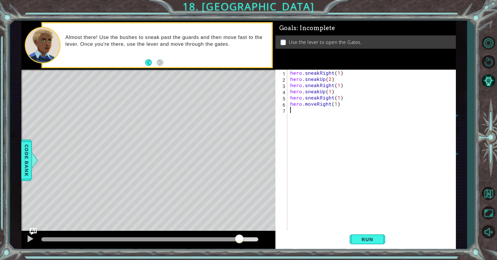
click at [310, 111] on div "hero . sneakRight ( 1 ) hero . sneakUp ( 2 ) hero . sneakRight ( 1 ) hero . sne…" at bounding box center [373, 157] width 168 height 174
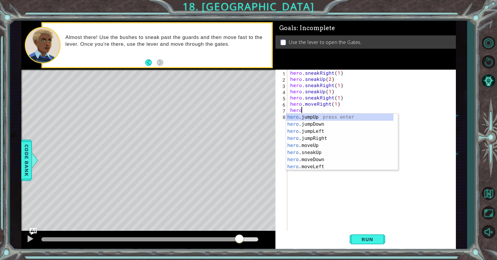
scroll to position [0, 0]
click at [317, 160] on div "hero .jumpUp press enter hero .jumpDown press enter hero .jumpLeft press enter …" at bounding box center [339, 149] width 107 height 71
type textarea "hero.moveDown(1)"
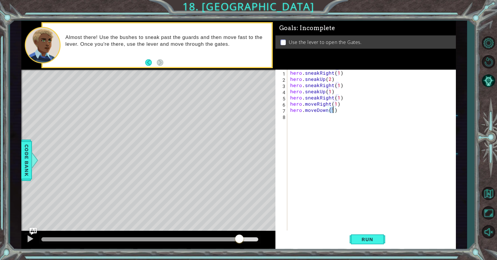
click at [313, 119] on div "hero . sneakRight ( 1 ) hero . sneakUp ( 2 ) hero . sneakRight ( 1 ) hero . sne…" at bounding box center [373, 157] width 168 height 174
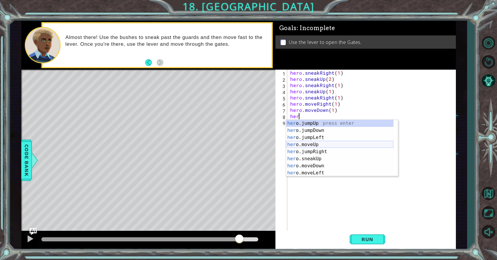
type textarea "hero"
click at [325, 129] on div "hero .jumpUp press enter hero .jumpDown press enter hero .jumpLeft press enter …" at bounding box center [339, 155] width 107 height 71
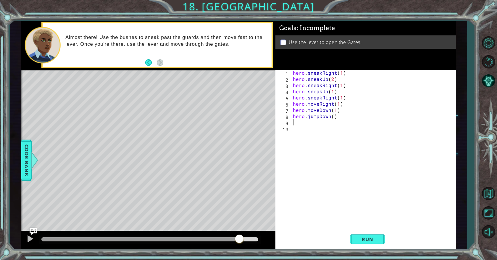
scroll to position [0, 0]
click at [352, 238] on button "Run" at bounding box center [366, 240] width 35 height 18
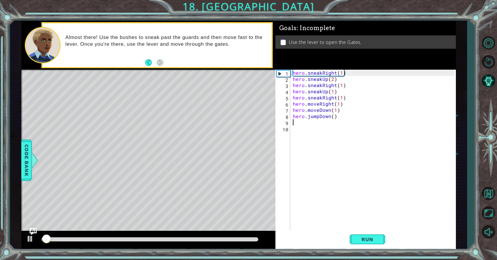
click at [257, 239] on div at bounding box center [149, 240] width 217 height 4
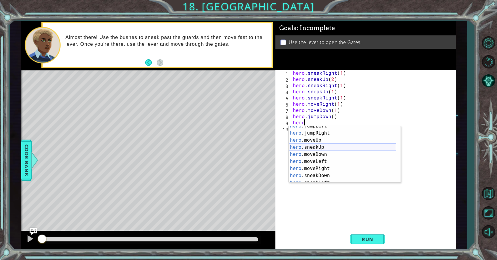
scroll to position [18, 0]
click at [328, 170] on div "hero .jumpLeft press enter hero .jumpRight press enter hero .moveUp press enter…" at bounding box center [341, 158] width 107 height 71
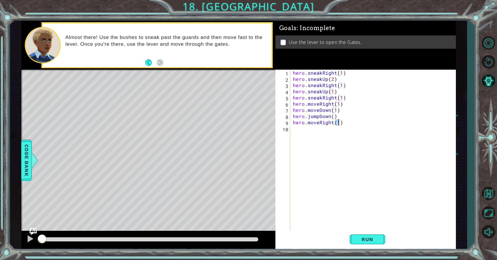
type textarea "hero.moveRight(2)"
click at [306, 130] on div "hero . sneakRight ( 1 ) hero . sneakUp ( 2 ) hero . sneakRight ( 1 ) hero . sne…" at bounding box center [373, 157] width 165 height 174
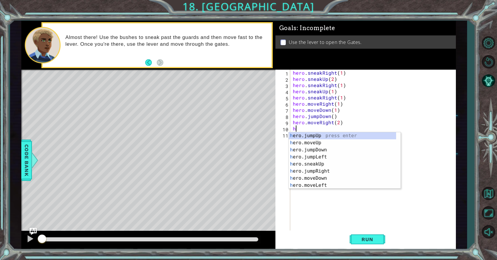
scroll to position [0, 0]
type textarea "hero"
click at [317, 136] on div "hero .jumpUp press enter hero .jumpDown press enter hero .jumpLeft press enter …" at bounding box center [341, 167] width 107 height 71
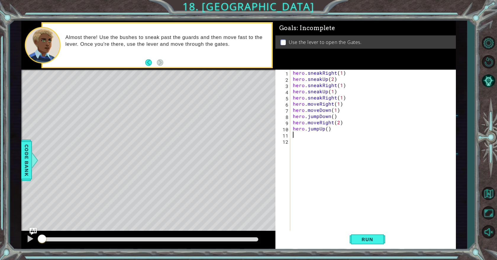
scroll to position [0, 0]
click at [377, 239] on span "Run" at bounding box center [366, 240] width 23 height 6
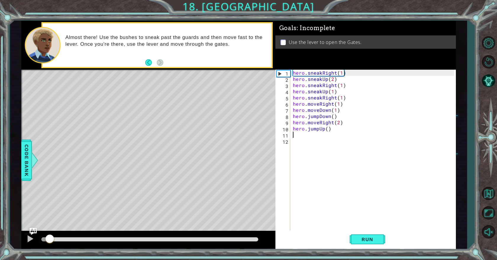
click at [257, 238] on div at bounding box center [149, 240] width 217 height 4
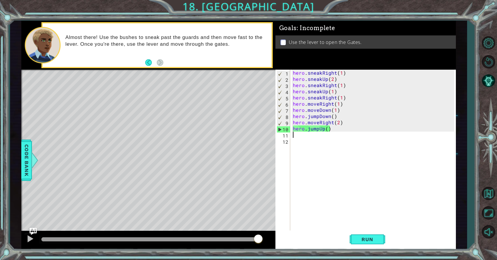
drag, startPoint x: 253, startPoint y: 238, endPoint x: 262, endPoint y: 238, distance: 8.9
click at [258, 238] on div at bounding box center [149, 240] width 217 height 4
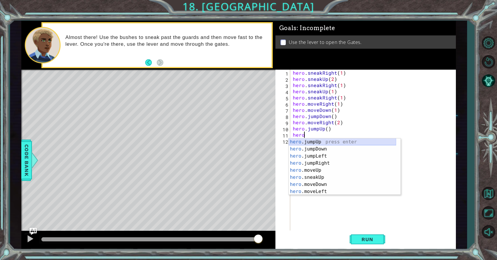
scroll to position [0, 1]
click at [322, 145] on div "hero . m oveUp press enter hero . m oveDown press enter hero . m oveLeft press …" at bounding box center [344, 174] width 112 height 71
type textarea "hero.moveUp(1)"
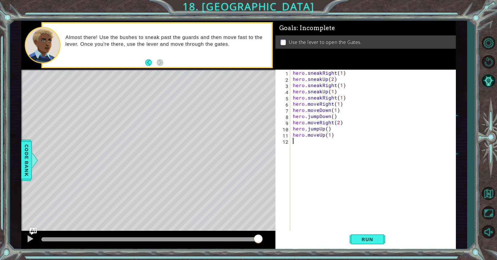
click at [304, 144] on div "hero . sneakRight ( 1 ) hero . sneakUp ( 2 ) hero . sneakRight ( 1 ) hero . sne…" at bounding box center [373, 157] width 165 height 174
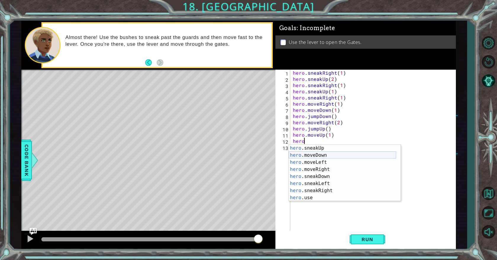
scroll to position [35, 0]
click at [315, 197] on div "hero .sneakUp press enter hero .moveDown press enter hero .moveLeft press enter…" at bounding box center [341, 180] width 107 height 71
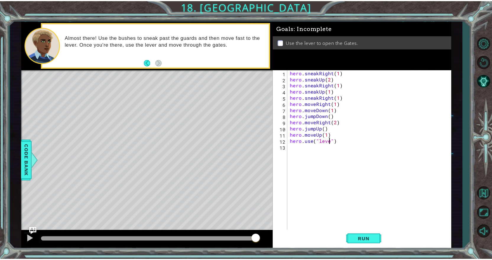
scroll to position [0, 3]
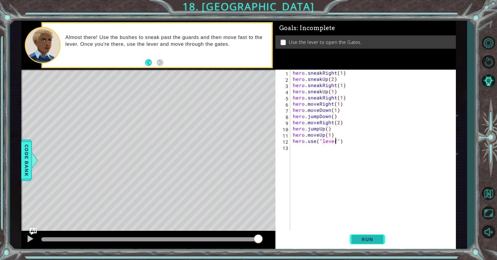
type textarea "hero.use("lever")"
drag, startPoint x: 357, startPoint y: 247, endPoint x: 336, endPoint y: 243, distance: 22.0
click at [358, 247] on button "Run" at bounding box center [366, 240] width 35 height 18
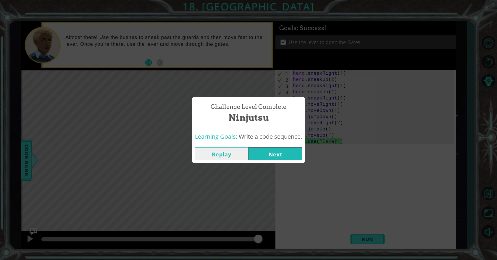
drag, startPoint x: 249, startPoint y: 241, endPoint x: 259, endPoint y: 240, distance: 10.1
click at [259, 240] on body "1 ההההההההההההההההההההההההההההההההההההההההההההההההההההההההההההההההההההההההההההה…" at bounding box center [248, 130] width 497 height 260
click at [284, 158] on button "Next" at bounding box center [275, 153] width 54 height 13
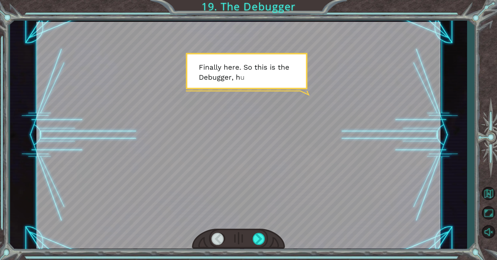
click at [275, 191] on div at bounding box center [238, 135] width 404 height 227
drag, startPoint x: 443, startPoint y: 224, endPoint x: 422, endPoint y: 232, distance: 22.1
click at [440, 226] on div "Temporary Text F i n a l l y h e r e . S o t h i s i s t h e D e b u g g e r , …" at bounding box center [238, 135] width 457 height 229
click at [260, 234] on div at bounding box center [258, 239] width 13 height 12
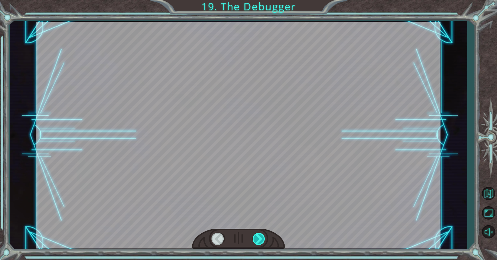
click at [260, 234] on div at bounding box center [258, 239] width 13 height 12
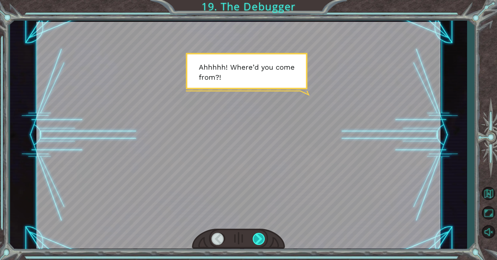
click at [261, 234] on div at bounding box center [258, 239] width 13 height 12
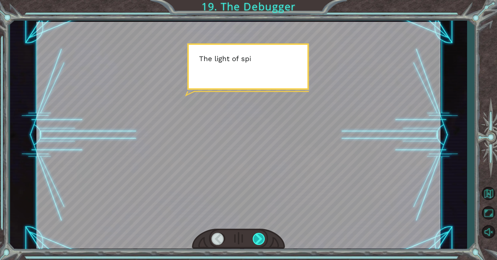
click at [261, 234] on div at bounding box center [258, 239] width 13 height 12
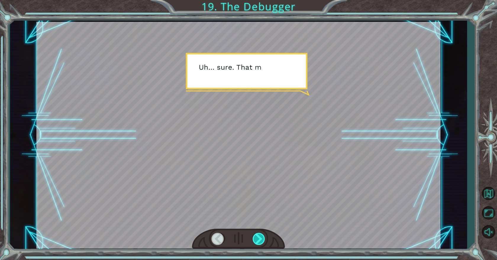
click at [261, 234] on div at bounding box center [258, 239] width 13 height 12
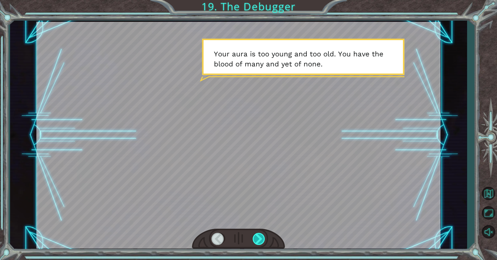
click at [261, 234] on div at bounding box center [258, 239] width 13 height 12
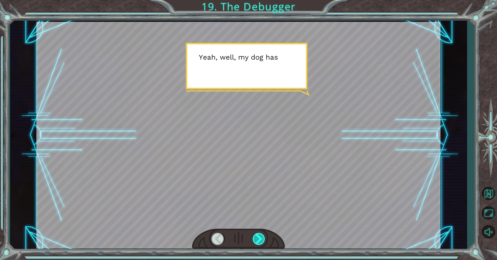
click at [260, 234] on div at bounding box center [258, 239] width 13 height 12
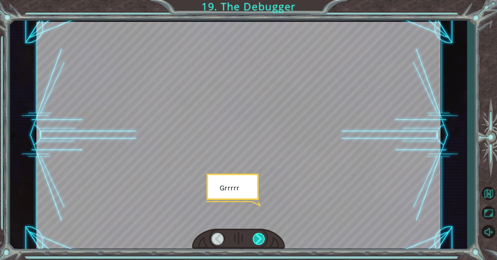
click at [260, 234] on div at bounding box center [258, 239] width 13 height 12
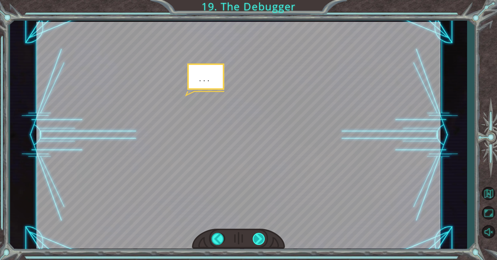
click at [260, 234] on div at bounding box center [258, 239] width 13 height 12
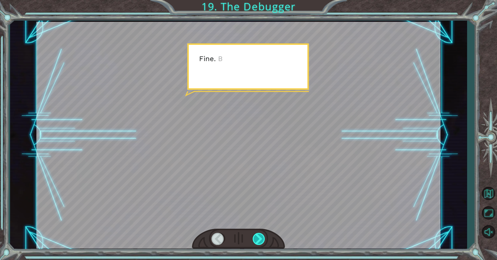
click at [260, 234] on div at bounding box center [258, 239] width 13 height 12
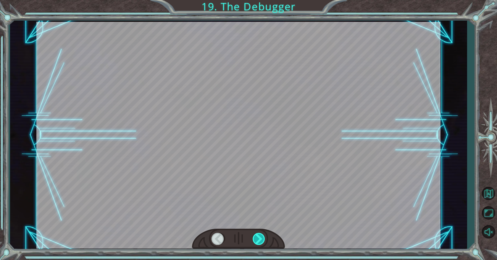
click at [260, 234] on div at bounding box center [258, 239] width 13 height 12
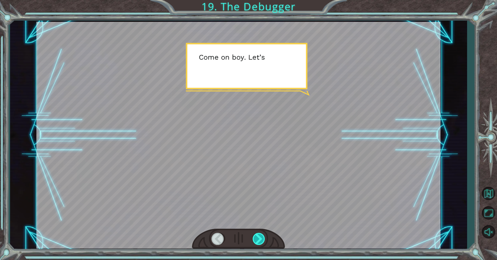
click at [260, 234] on div at bounding box center [258, 239] width 13 height 12
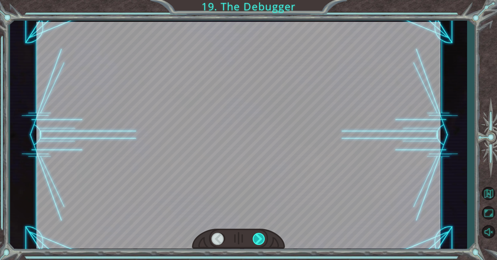
click at [260, 234] on div at bounding box center [258, 239] width 13 height 12
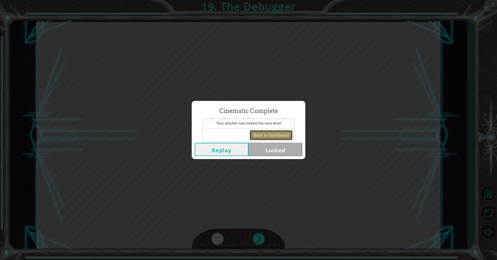
click at [269, 137] on button "Back to Dashboard" at bounding box center [270, 135] width 43 height 10
